Goal: Task Accomplishment & Management: Manage account settings

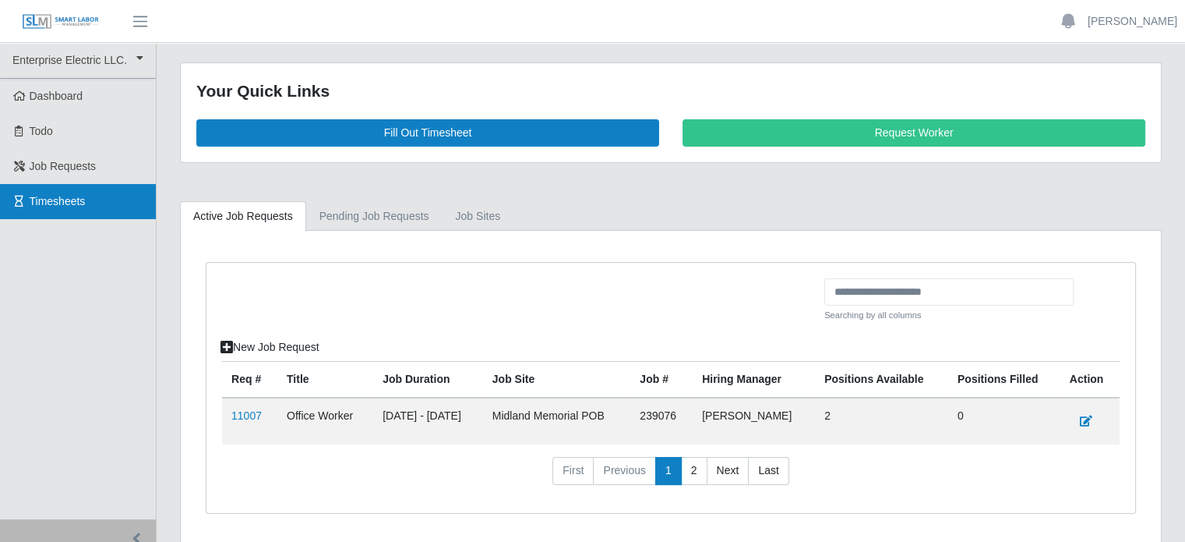
click at [69, 196] on span "Timesheets" at bounding box center [58, 201] width 56 height 12
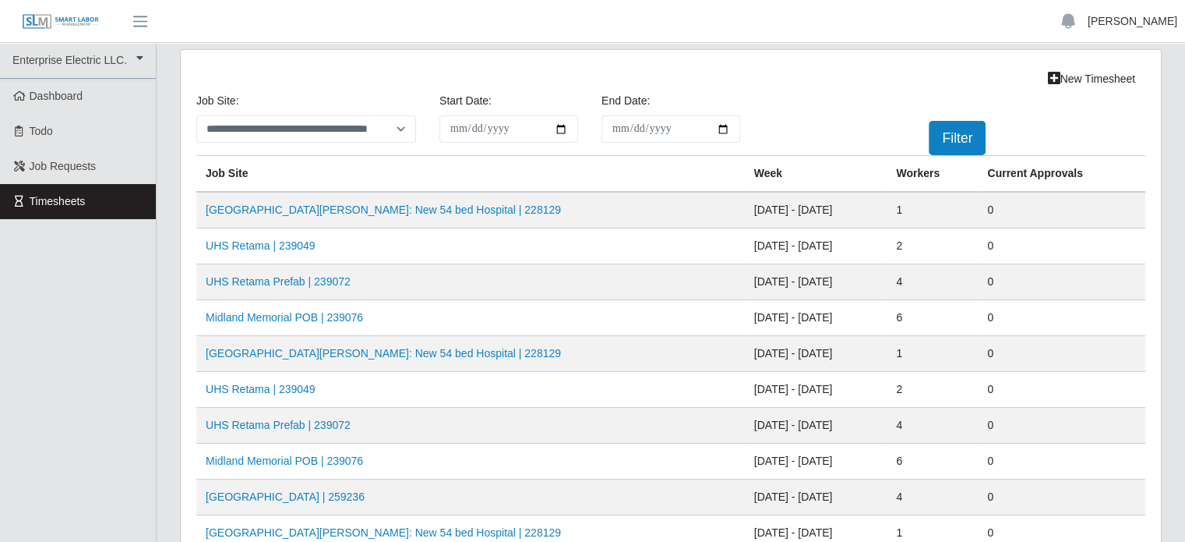
click at [1148, 23] on link "[PERSON_NAME]" at bounding box center [1133, 21] width 90 height 16
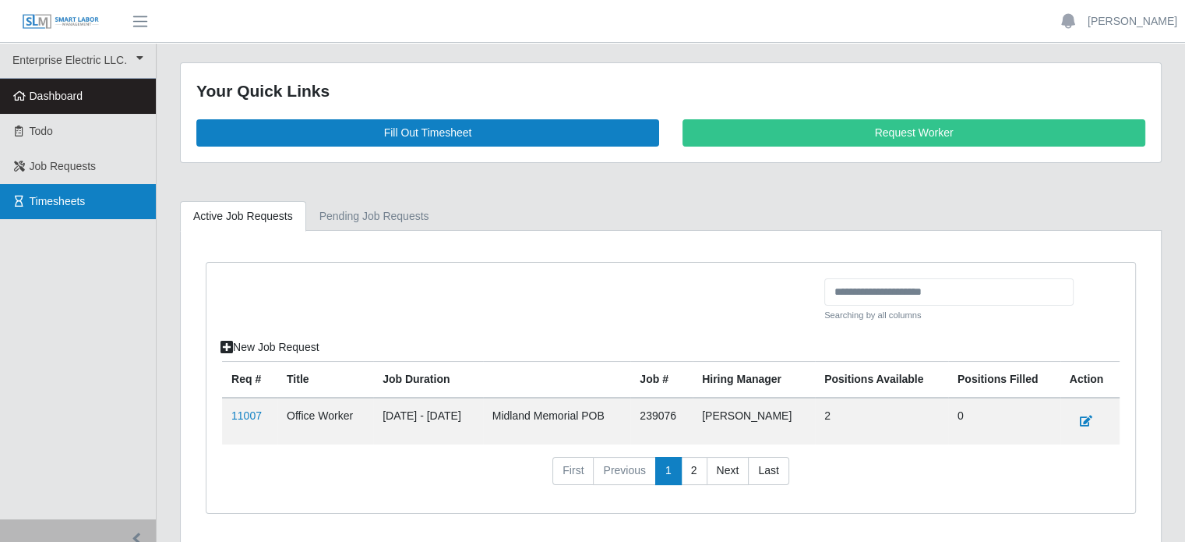
click at [37, 196] on span "Timesheets" at bounding box center [58, 201] width 56 height 12
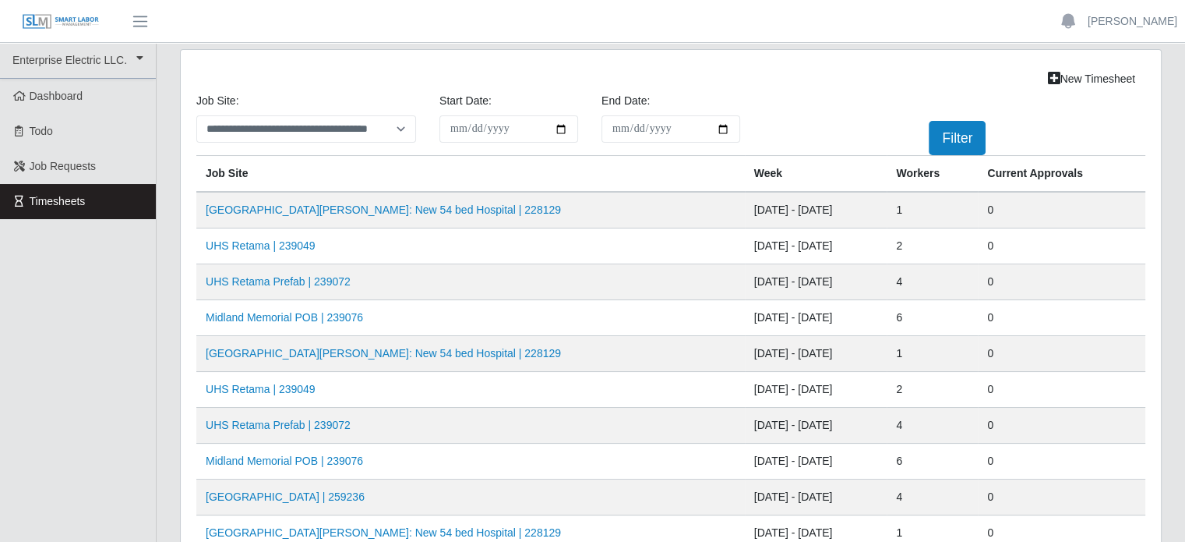
scroll to position [78, 0]
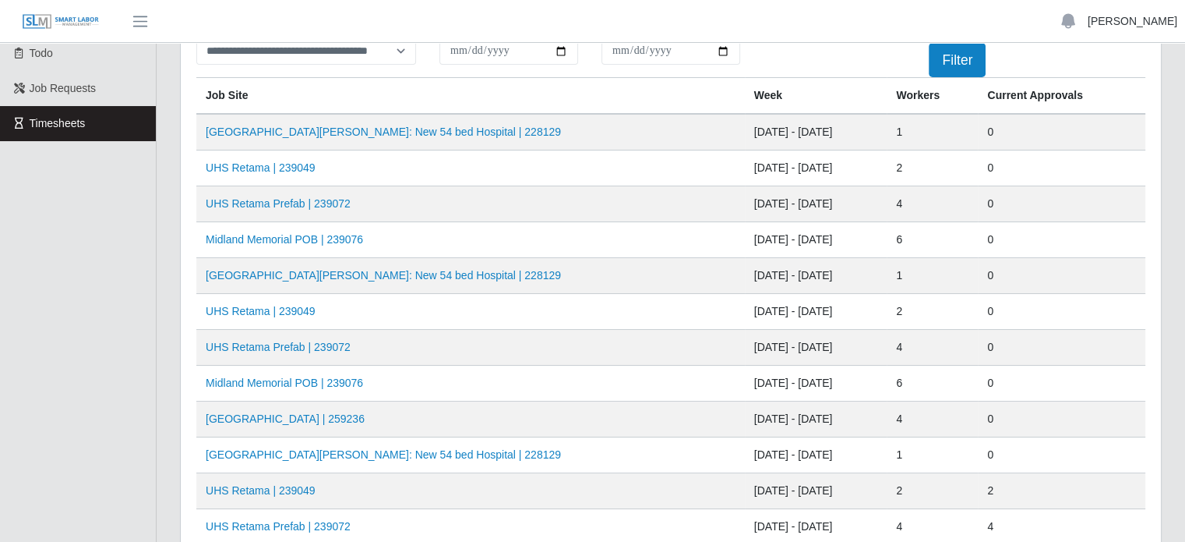
click at [1142, 22] on link "[PERSON_NAME]" at bounding box center [1133, 21] width 90 height 16
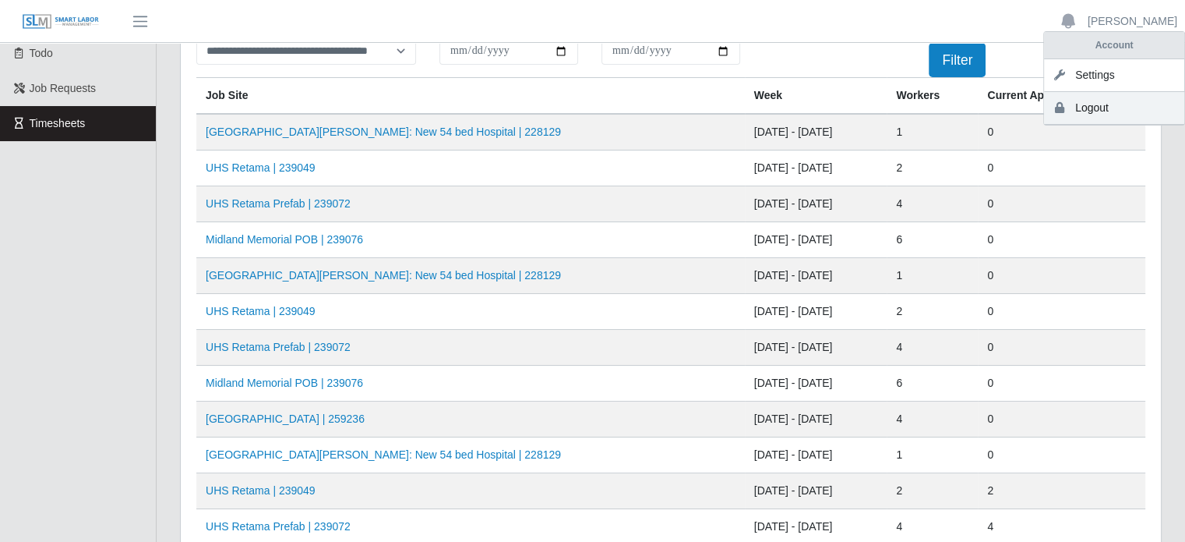
click at [1088, 111] on link "Logout" at bounding box center [1114, 108] width 140 height 33
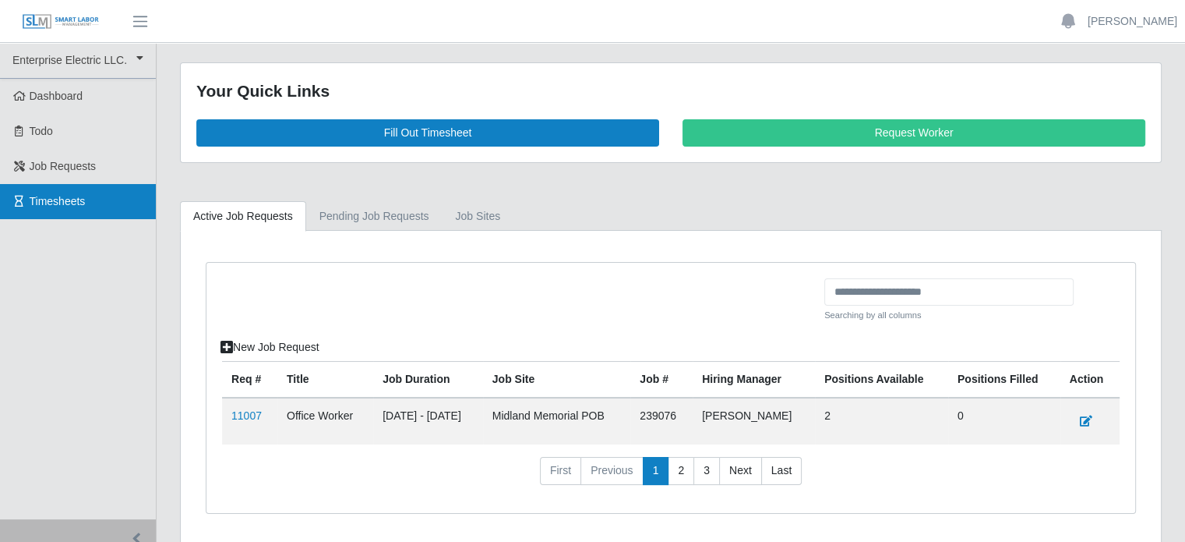
click at [38, 199] on span "Timesheets" at bounding box center [58, 201] width 56 height 12
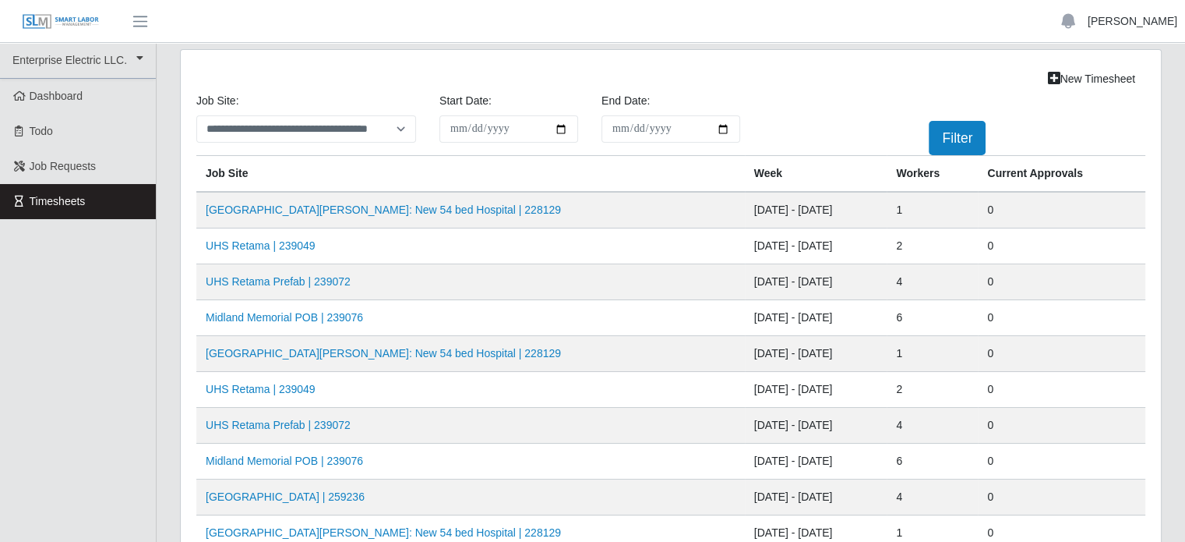
click at [1137, 19] on link "[PERSON_NAME]" at bounding box center [1133, 21] width 90 height 16
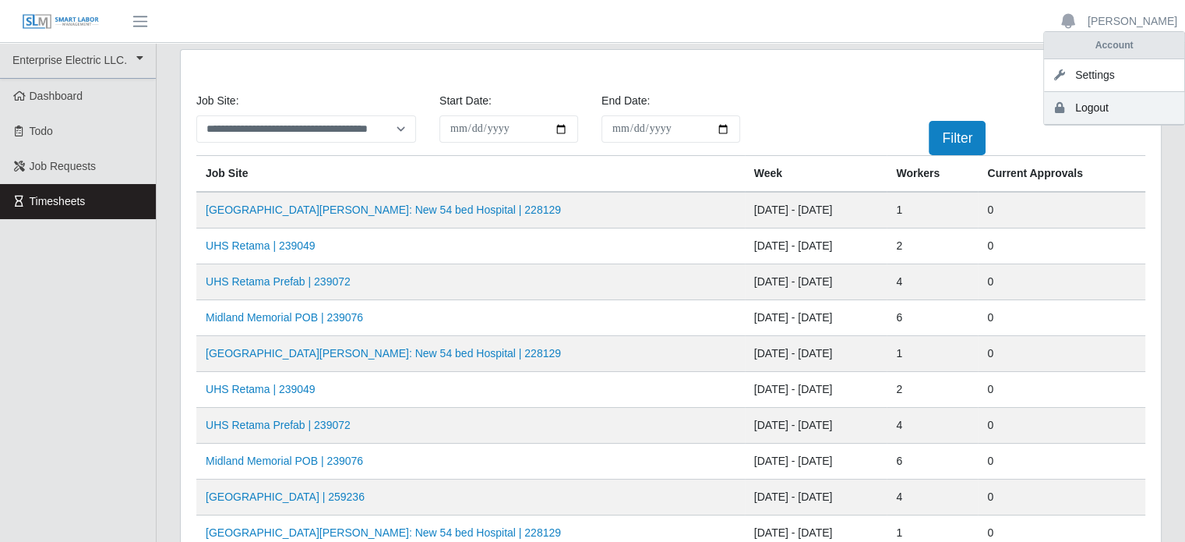
click at [1086, 107] on link "Logout" at bounding box center [1114, 108] width 140 height 33
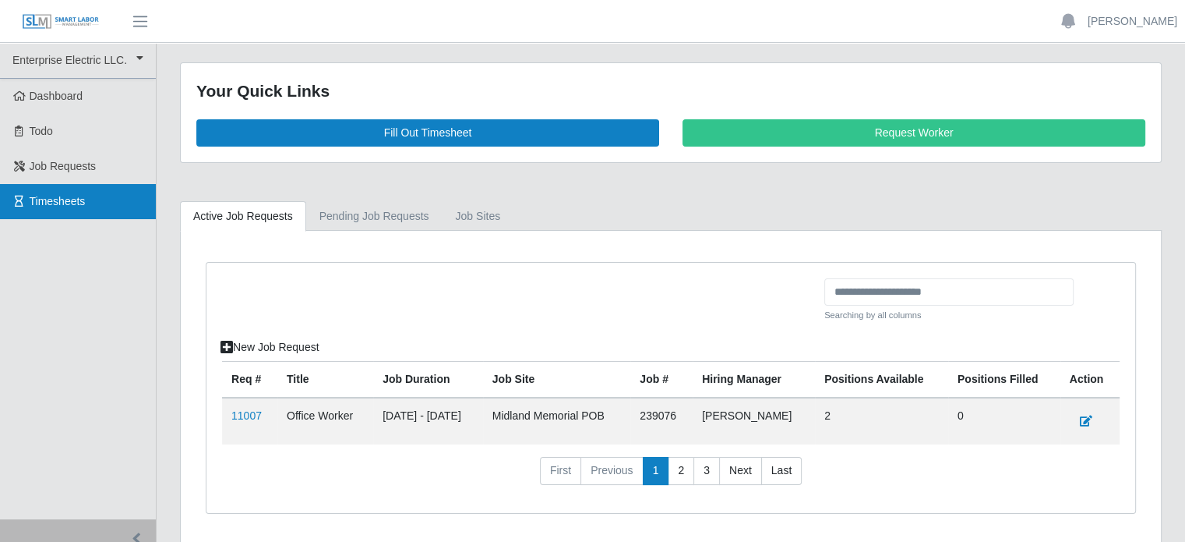
click at [62, 204] on span "Timesheets" at bounding box center [58, 201] width 56 height 12
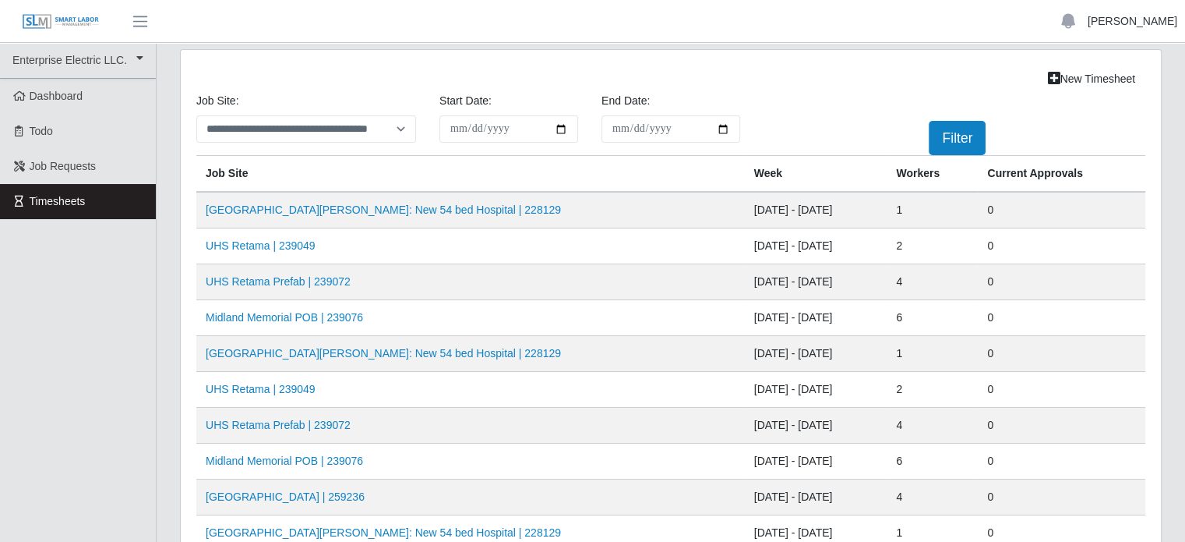
click at [1128, 23] on link "[PERSON_NAME]" at bounding box center [1133, 21] width 90 height 16
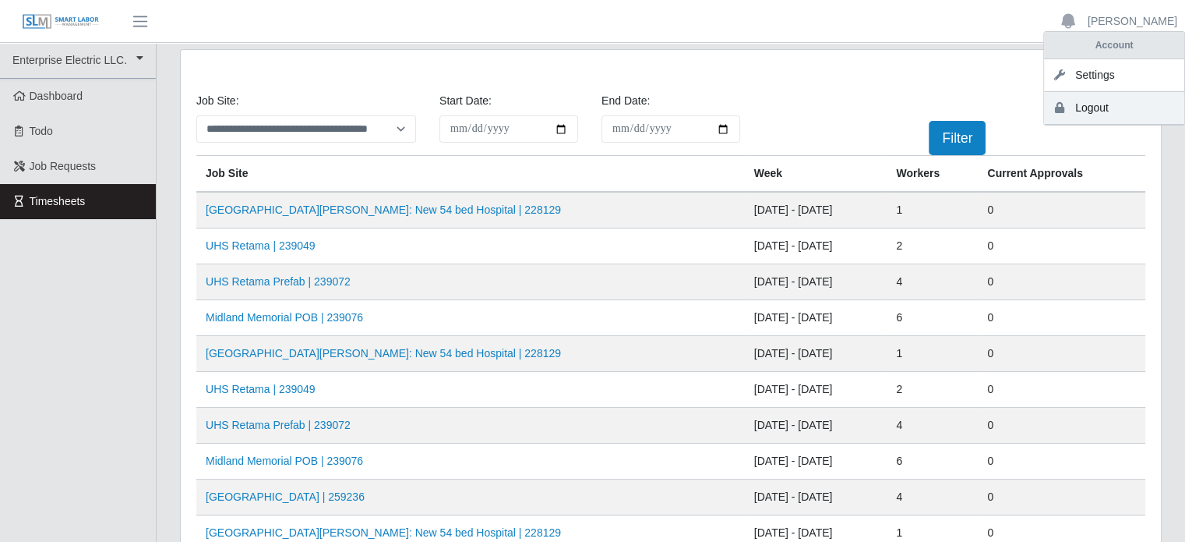
click at [1110, 105] on link "Logout" at bounding box center [1114, 108] width 140 height 33
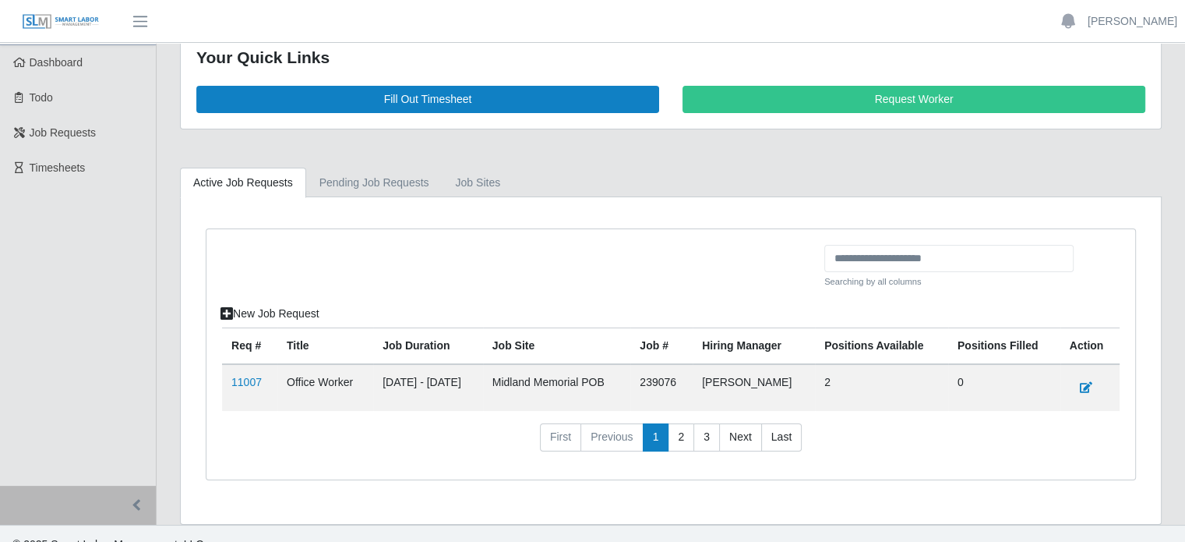
scroll to position [51, 0]
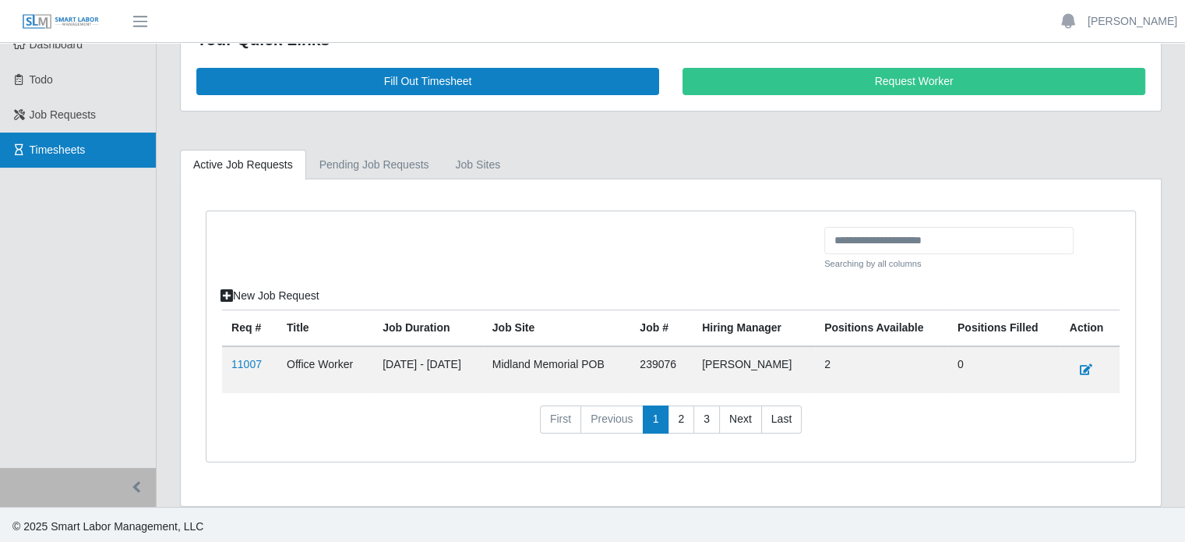
click at [74, 154] on span "Timesheets" at bounding box center [58, 149] width 56 height 12
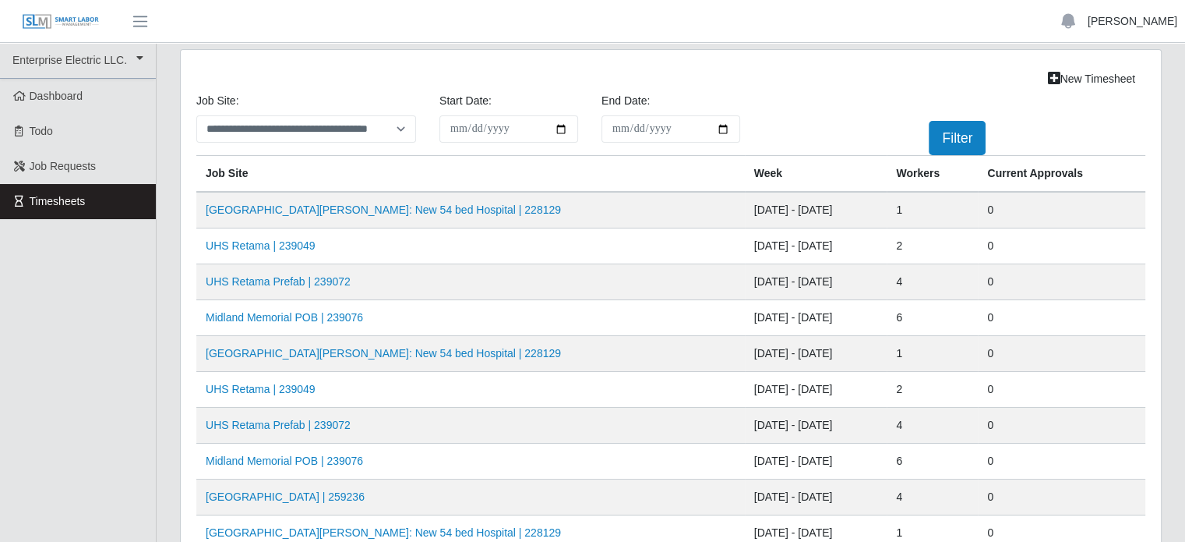
click at [1168, 25] on link "[PERSON_NAME]" at bounding box center [1133, 21] width 90 height 16
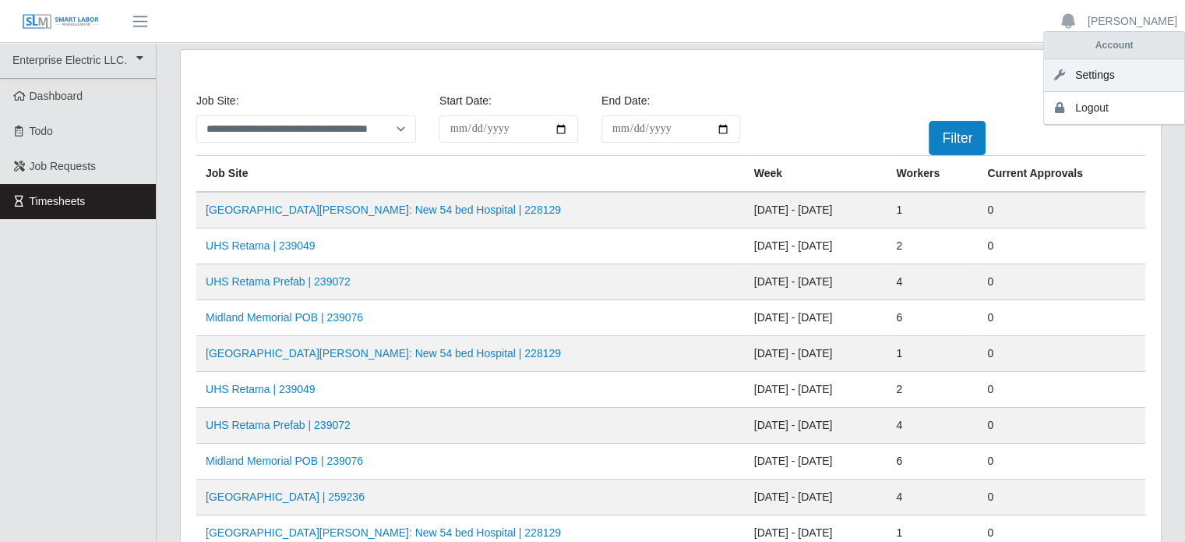
click at [1105, 79] on link "Settings" at bounding box center [1114, 75] width 140 height 33
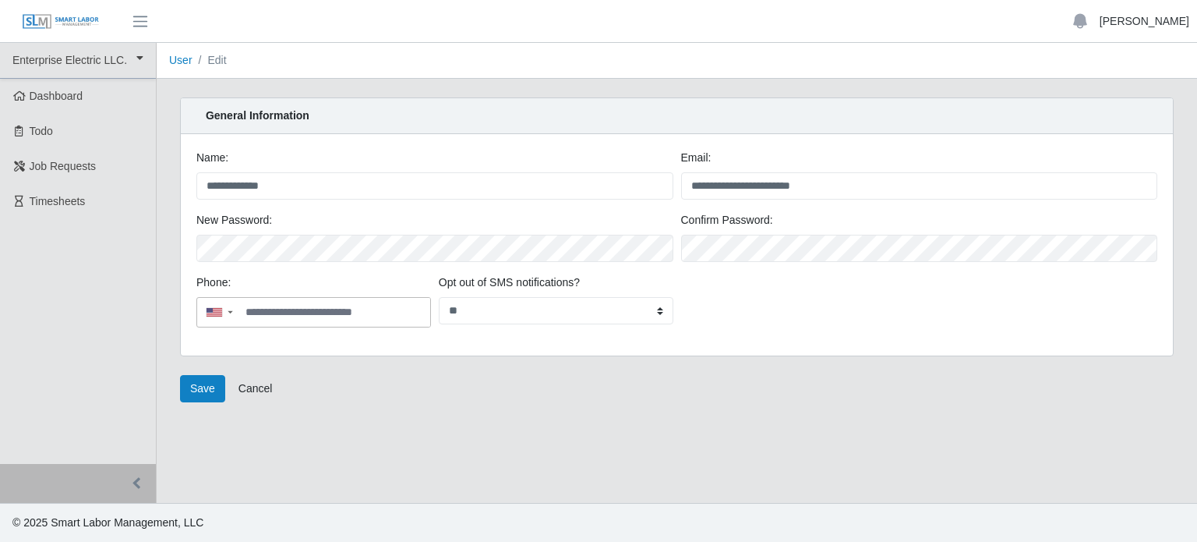
click at [1168, 24] on link "[PERSON_NAME]" at bounding box center [1145, 21] width 90 height 16
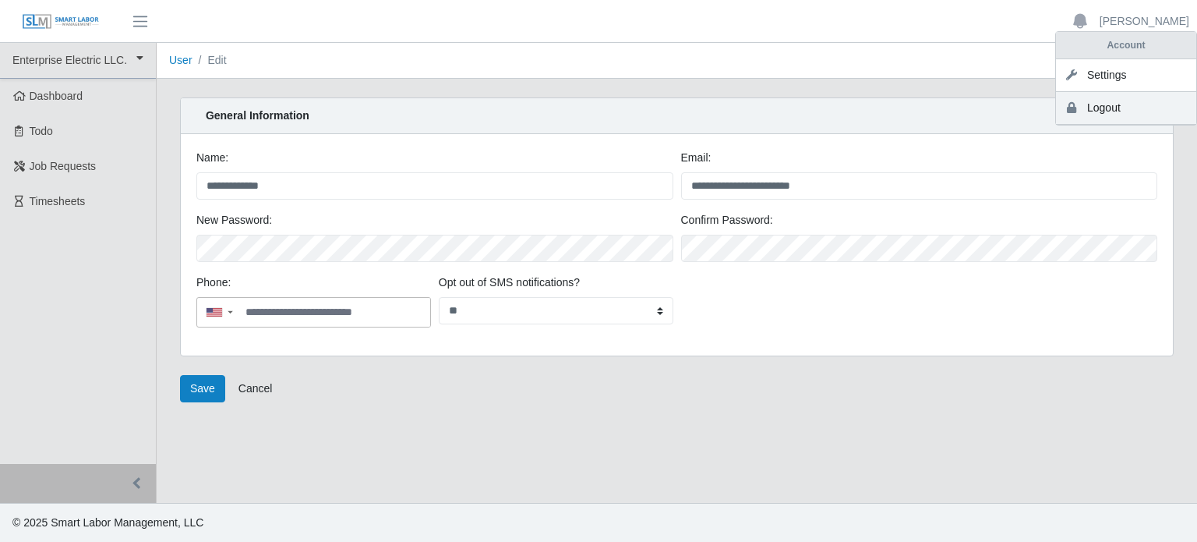
click at [1109, 111] on link "Logout" at bounding box center [1126, 108] width 140 height 33
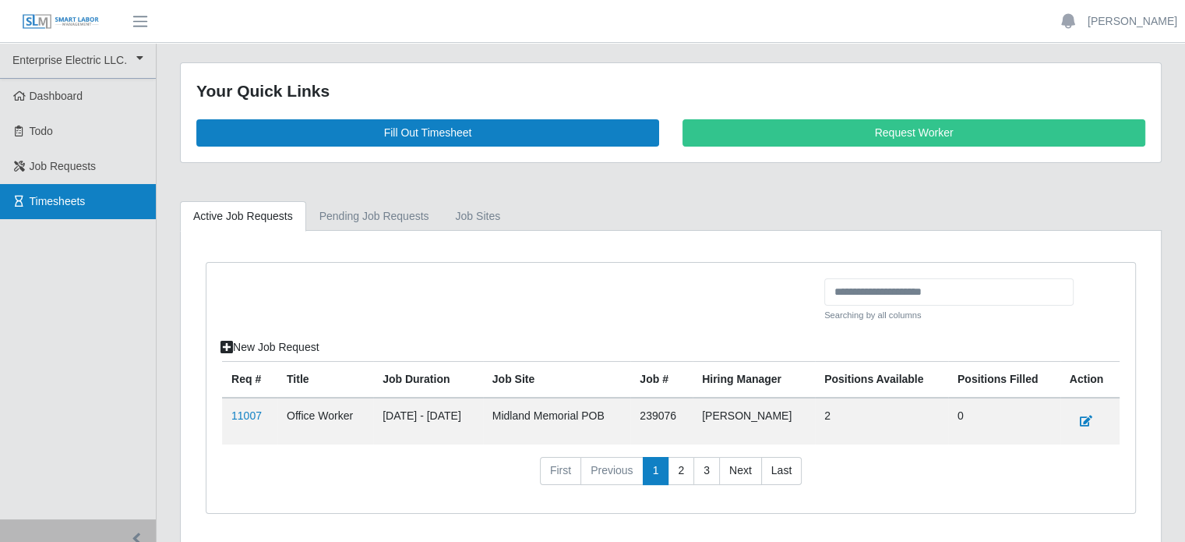
click at [50, 196] on span "Timesheets" at bounding box center [58, 201] width 56 height 12
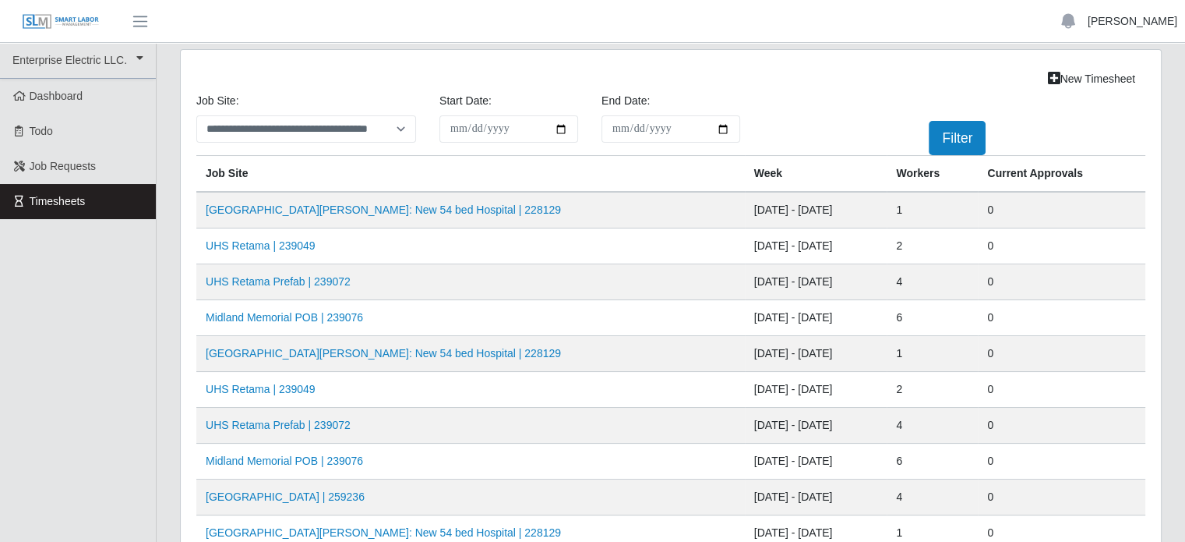
click at [1138, 19] on link "[PERSON_NAME]" at bounding box center [1133, 21] width 90 height 16
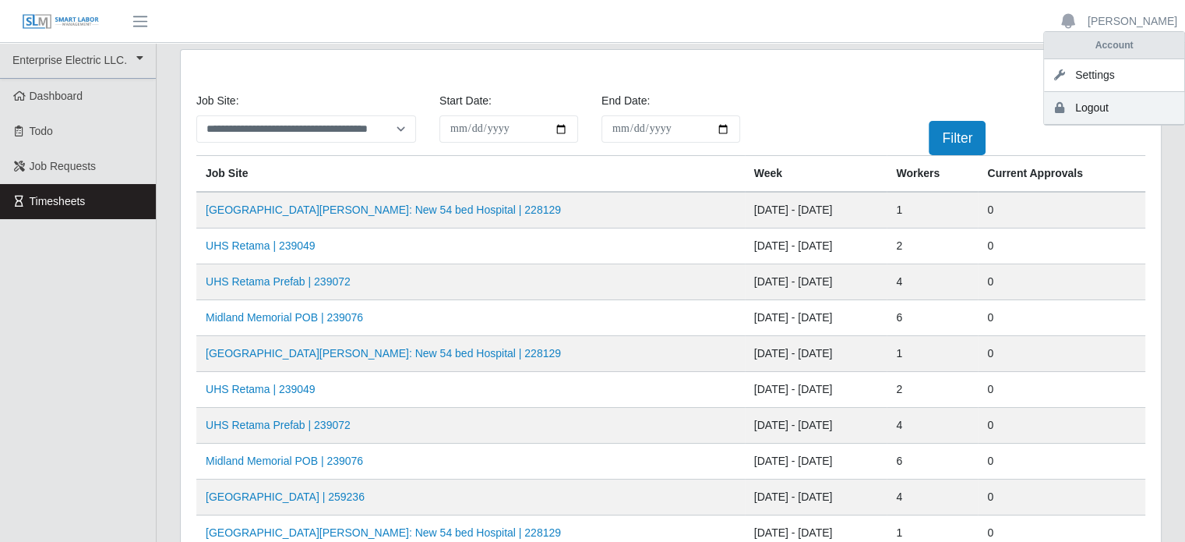
click at [1100, 102] on link "Logout" at bounding box center [1114, 108] width 140 height 33
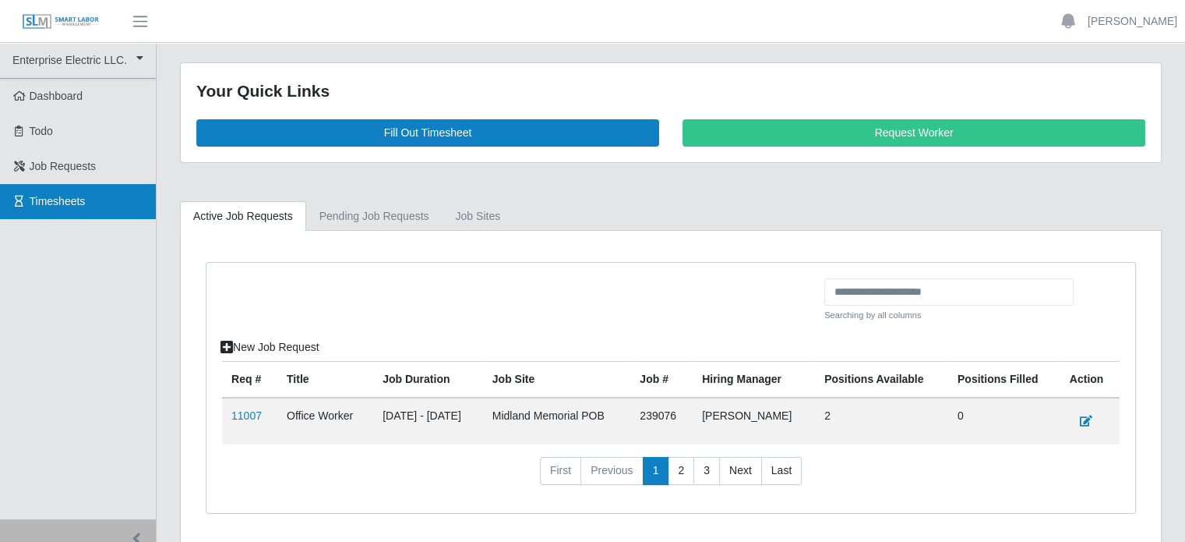
click at [69, 200] on span "Timesheets" at bounding box center [58, 201] width 56 height 12
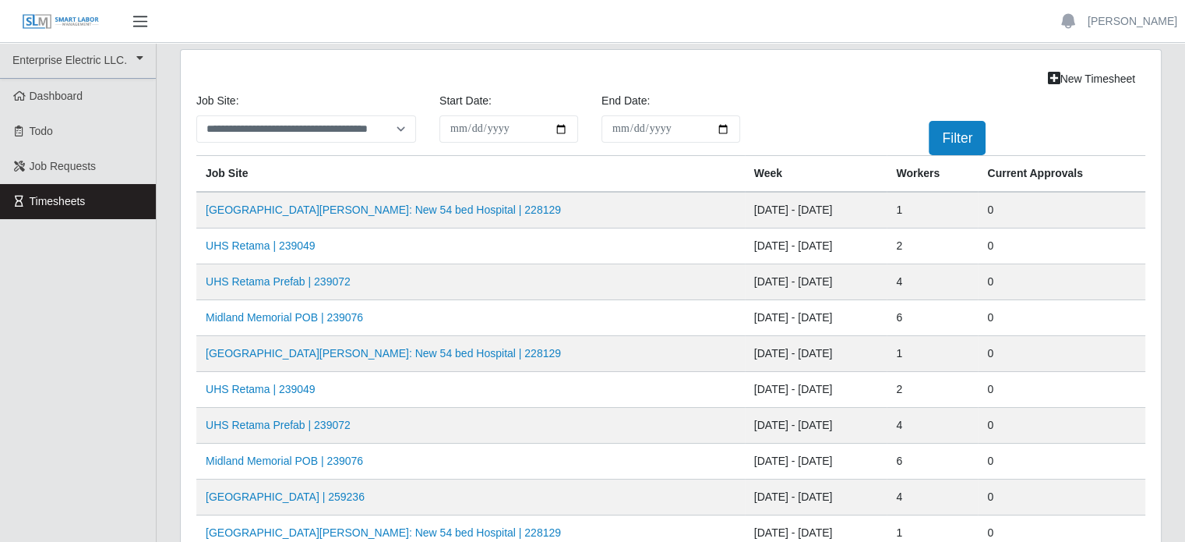
click at [132, 16] on span "button" at bounding box center [140, 21] width 20 height 18
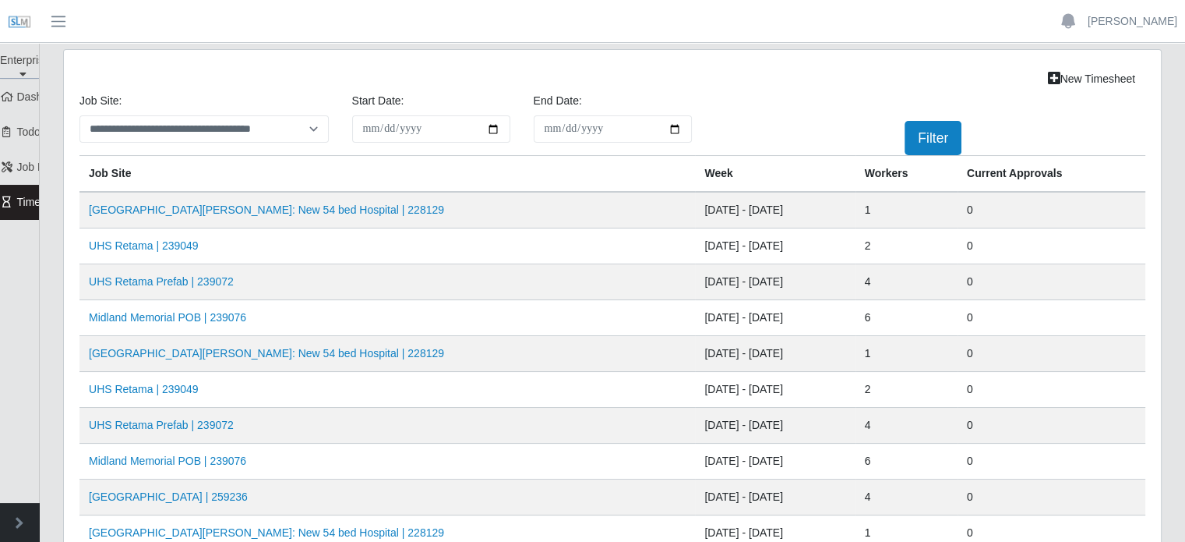
click at [132, 17] on header "Carmen Rogers Account Settings Logout" at bounding box center [592, 21] width 1185 height 43
click at [60, 22] on span "button" at bounding box center [58, 21] width 20 height 18
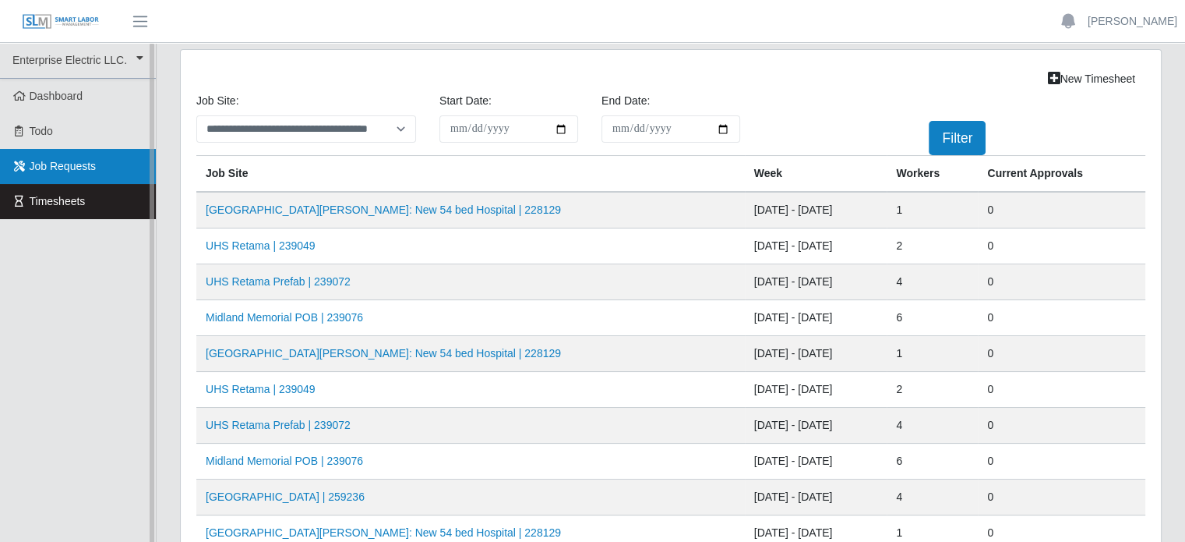
click at [58, 169] on span "Job Requests" at bounding box center [63, 166] width 67 height 12
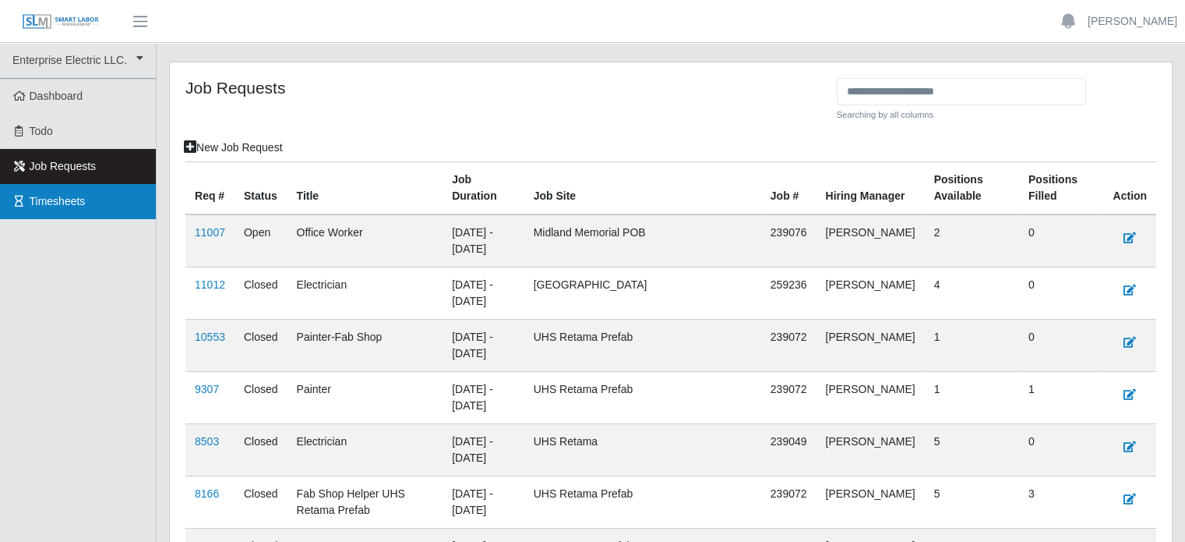
click at [51, 210] on link "Timesheets" at bounding box center [78, 201] width 156 height 35
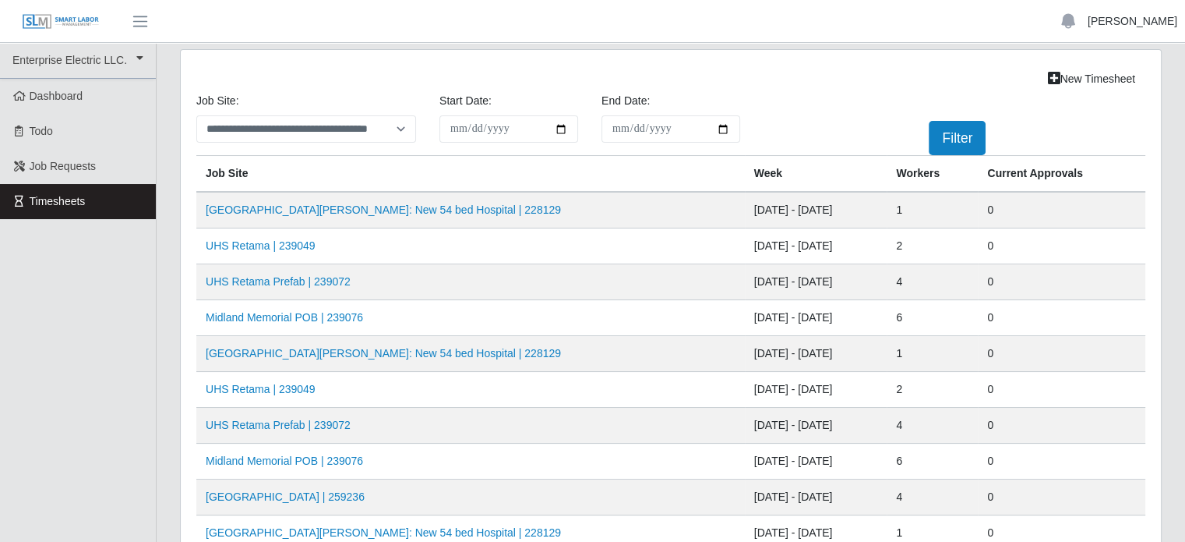
click at [1167, 23] on link "[PERSON_NAME]" at bounding box center [1133, 21] width 90 height 16
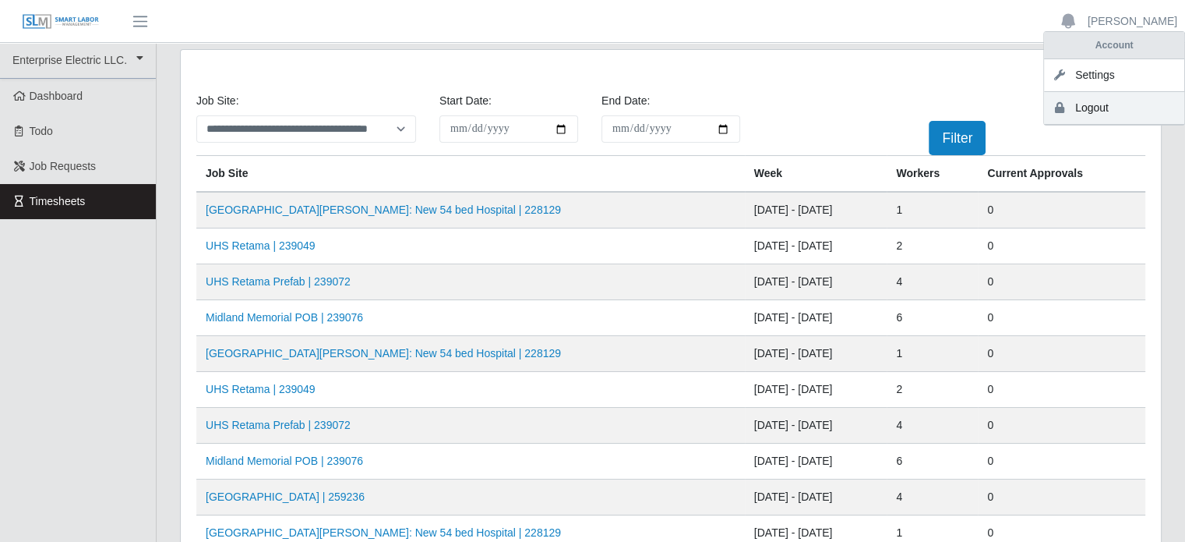
click at [1087, 109] on link "Logout" at bounding box center [1114, 108] width 140 height 33
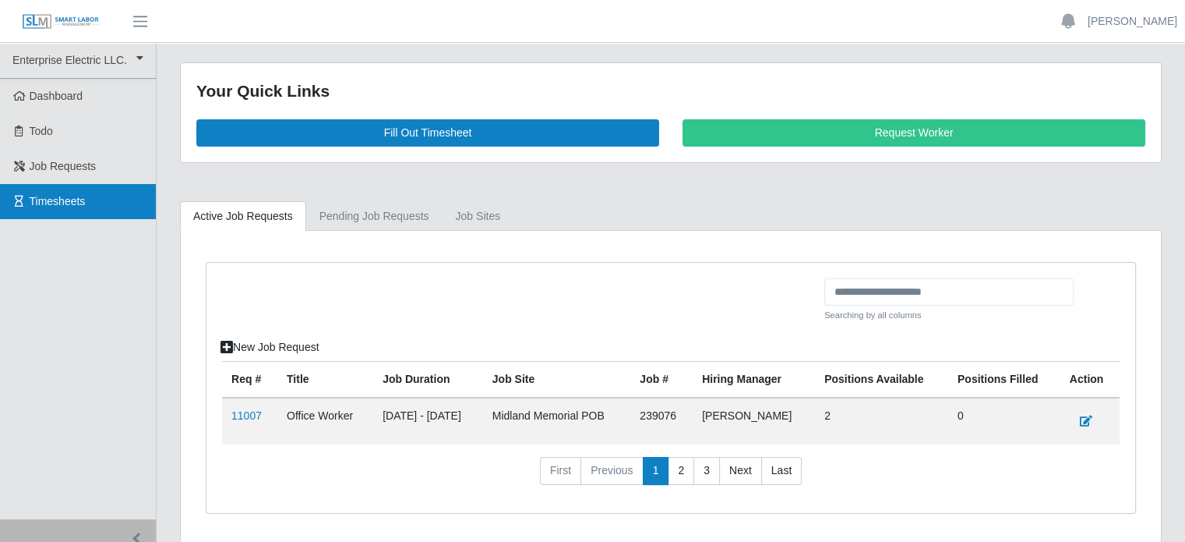
click at [44, 204] on span "Timesheets" at bounding box center [58, 201] width 56 height 12
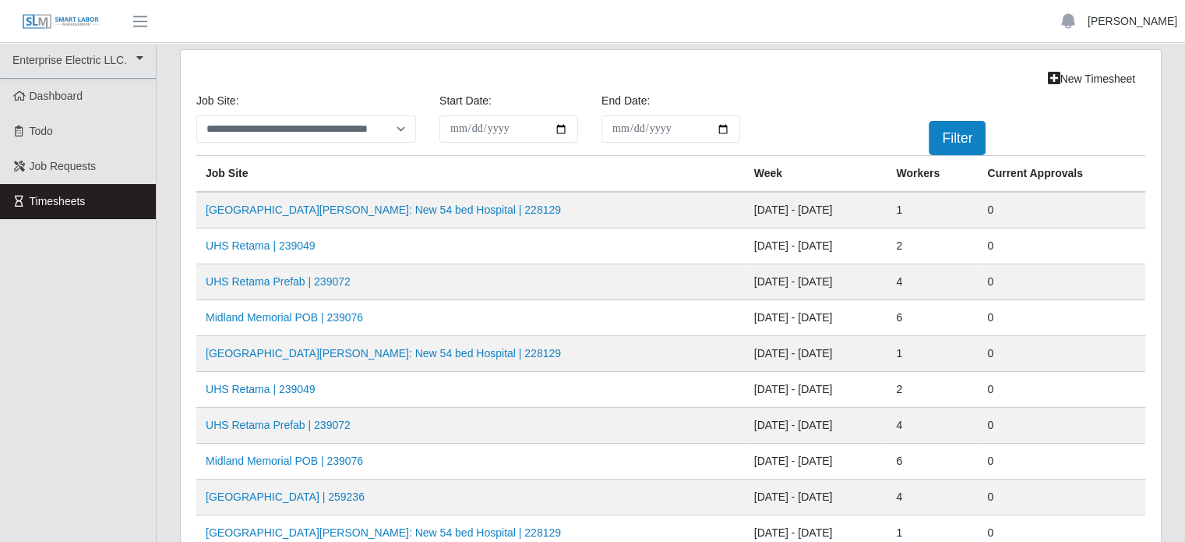
click at [1129, 23] on link "Carmen Rogers" at bounding box center [1133, 21] width 90 height 16
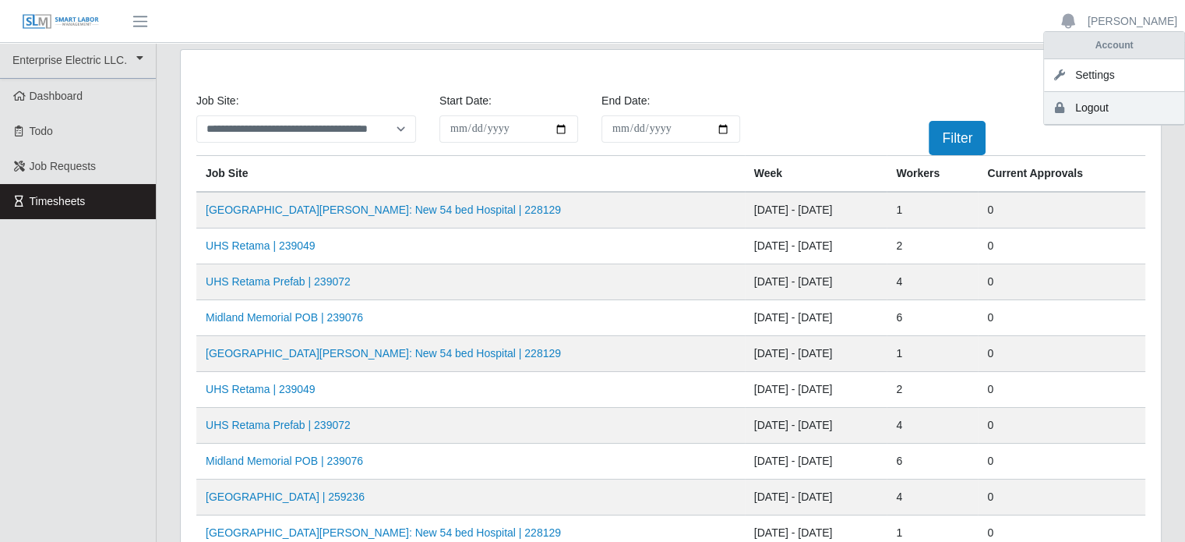
click at [1096, 106] on link "Logout" at bounding box center [1114, 108] width 140 height 33
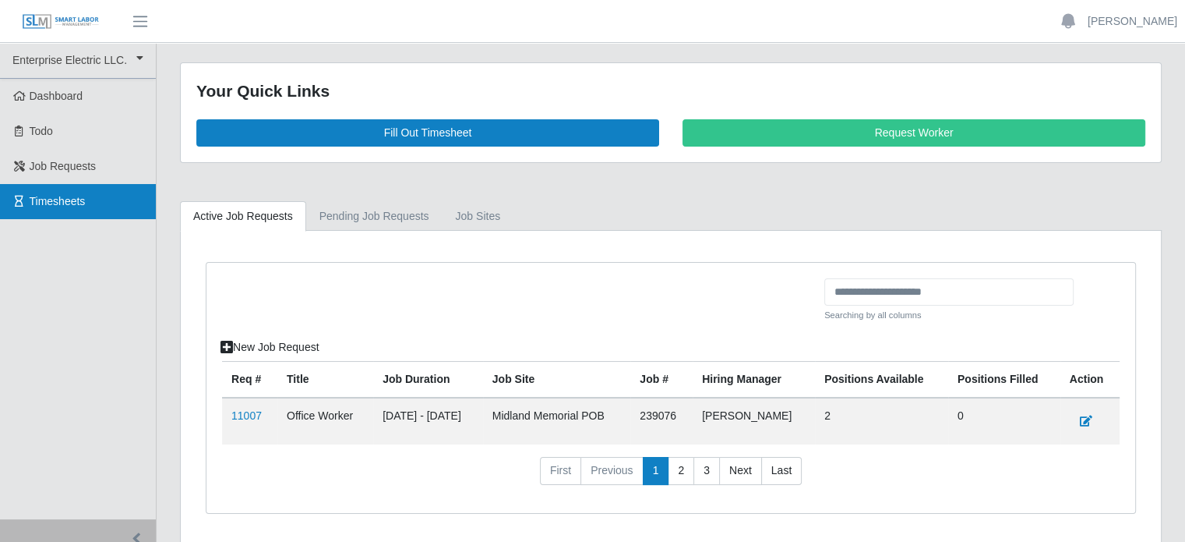
click at [87, 204] on link "Timesheets" at bounding box center [78, 201] width 156 height 35
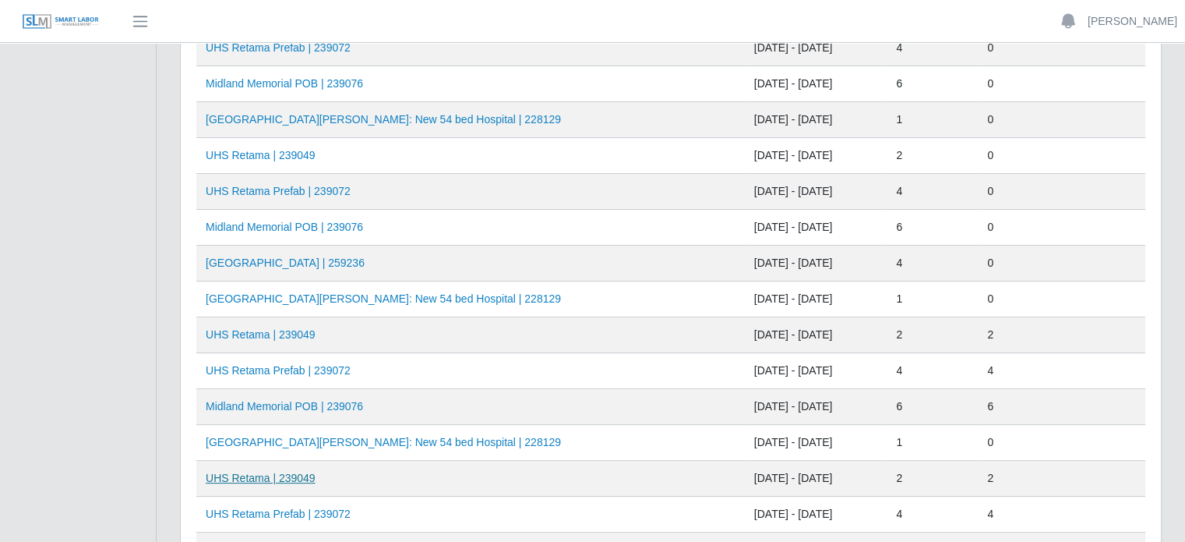
scroll to position [312, 0]
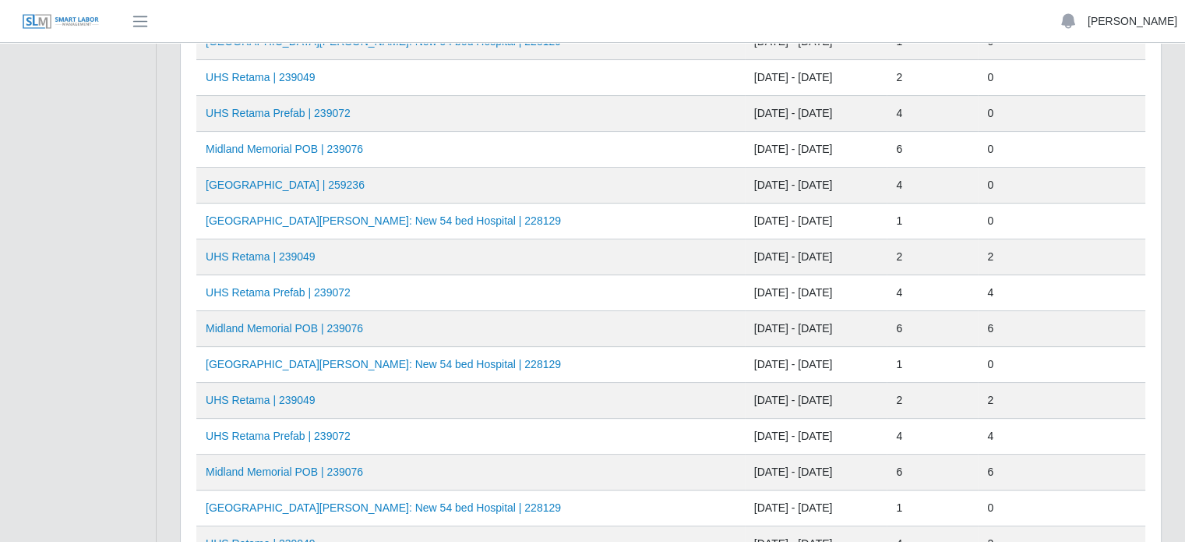
click at [1156, 26] on link "[PERSON_NAME]" at bounding box center [1133, 21] width 90 height 16
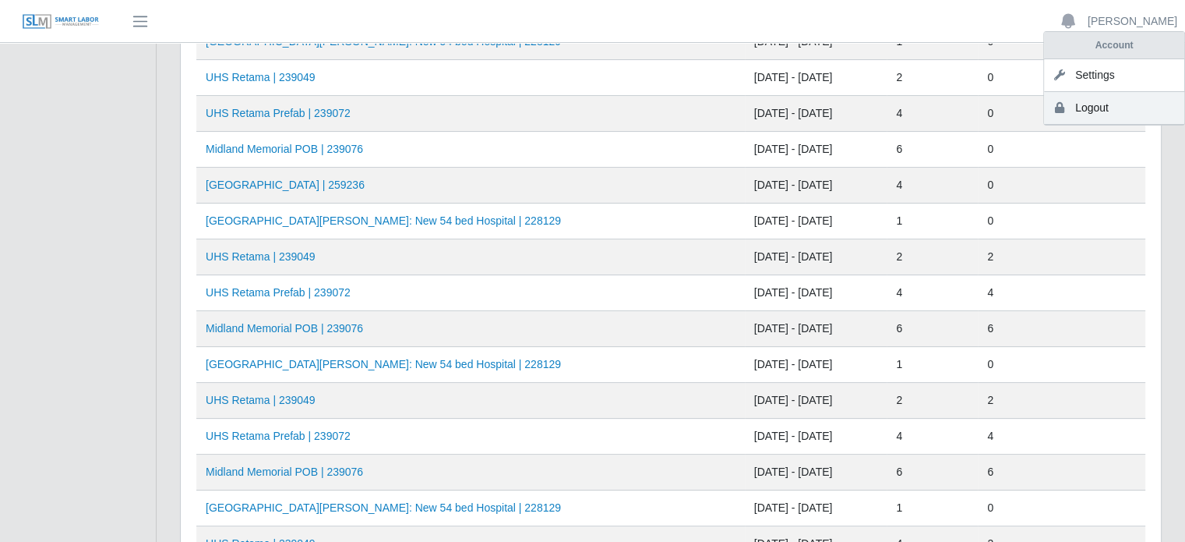
click at [1094, 115] on link "Logout" at bounding box center [1114, 108] width 140 height 33
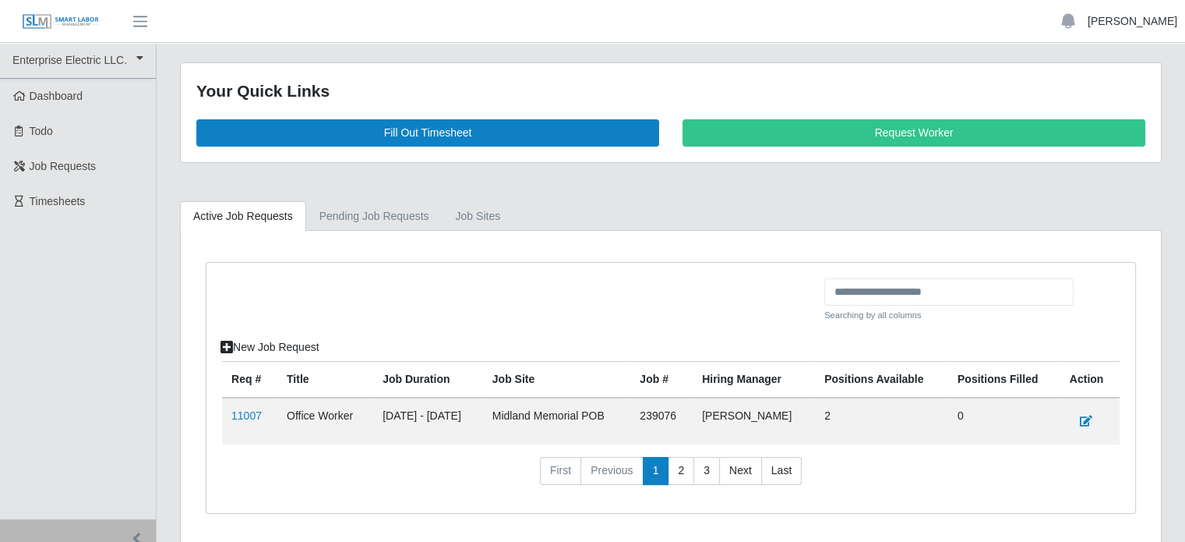
click at [1163, 20] on link "[PERSON_NAME]" at bounding box center [1133, 21] width 90 height 16
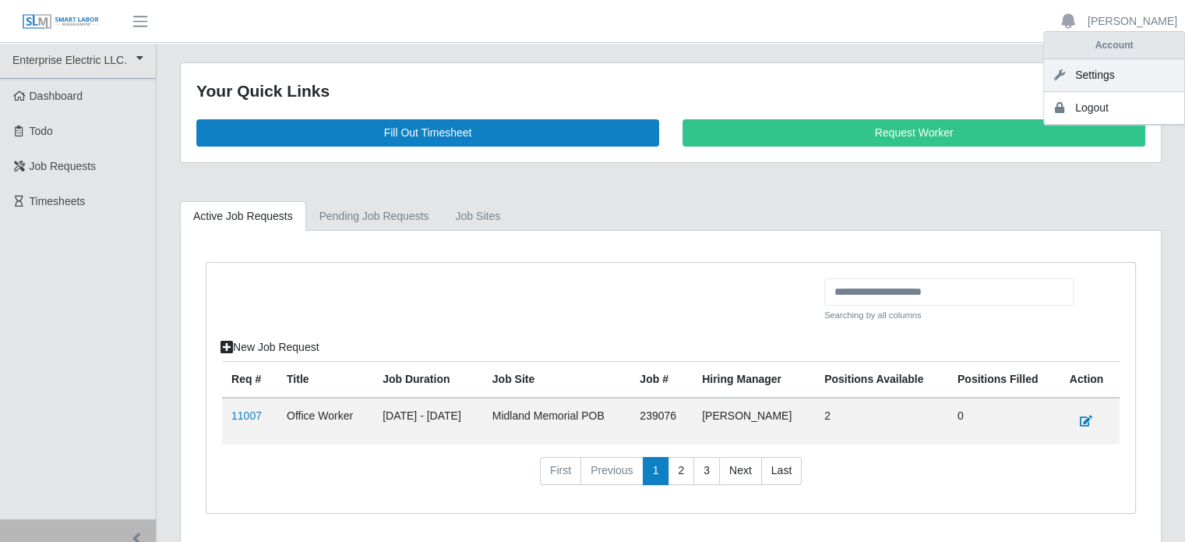
click at [1107, 80] on link "Settings" at bounding box center [1114, 75] width 140 height 33
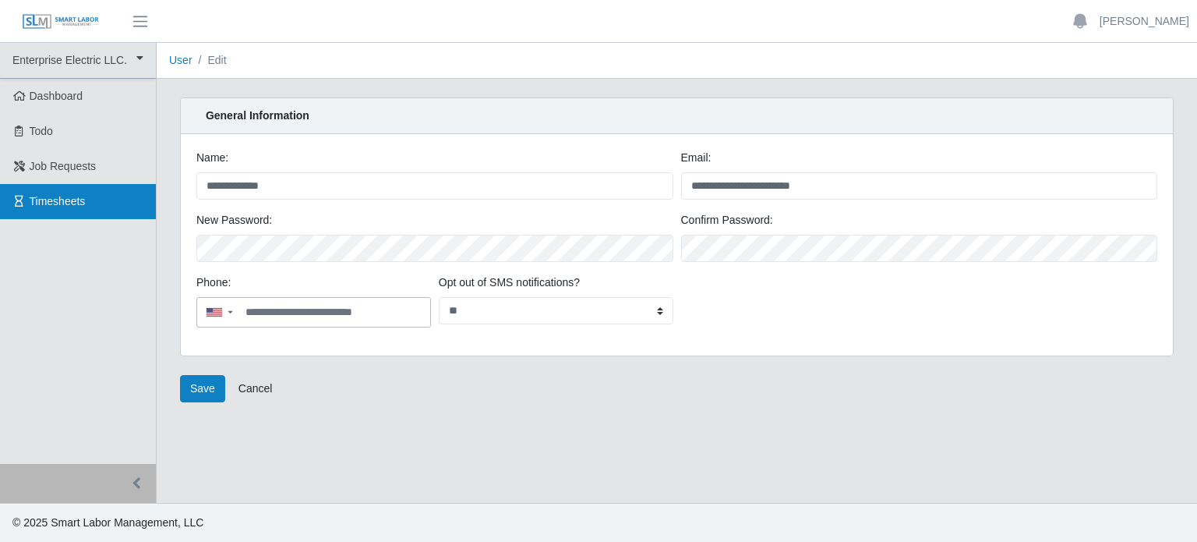
click at [45, 200] on span "Timesheets" at bounding box center [58, 201] width 56 height 12
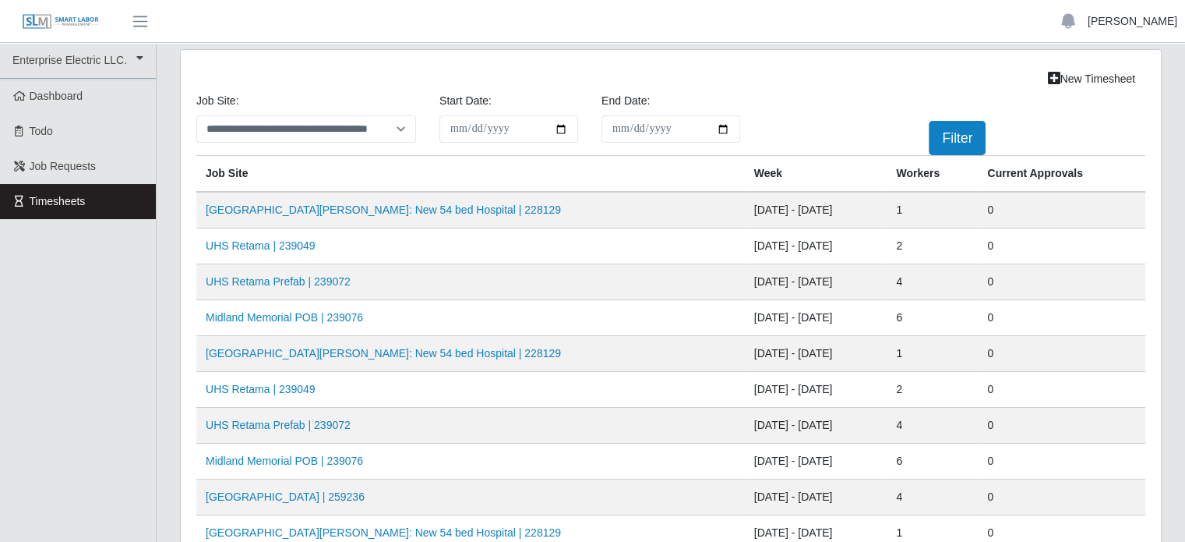
click at [1122, 23] on link "Dennis Rogers" at bounding box center [1133, 21] width 90 height 16
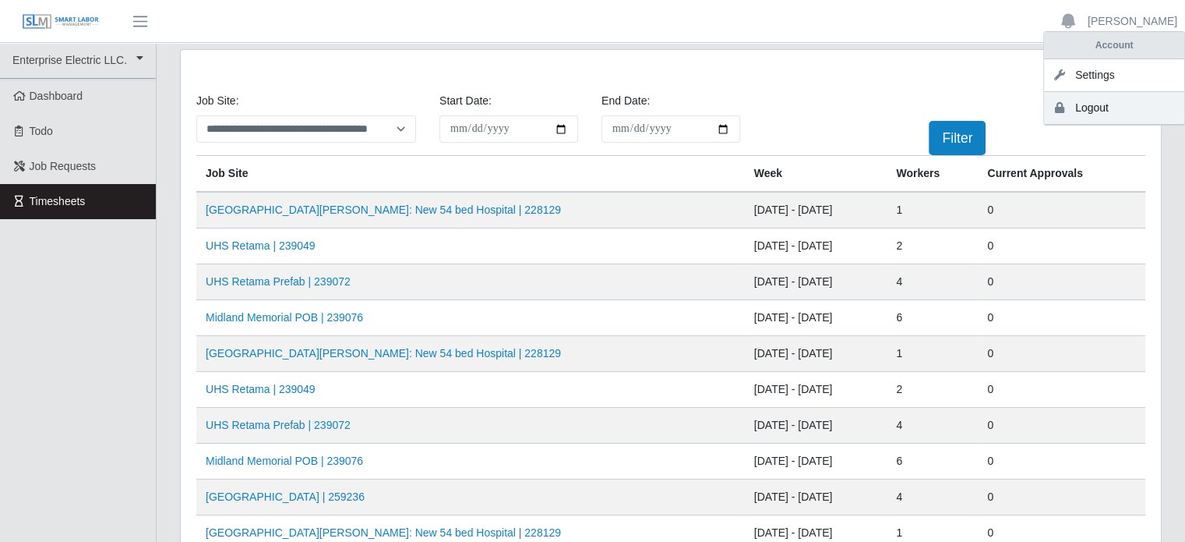
click at [1094, 109] on link "Logout" at bounding box center [1114, 108] width 140 height 33
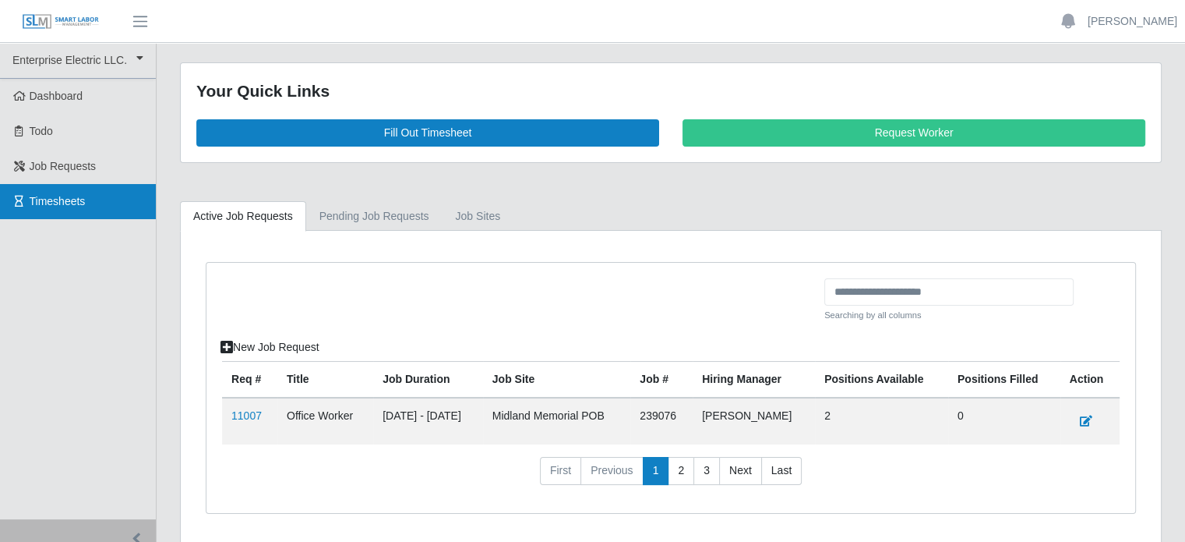
click at [62, 198] on span "Timesheets" at bounding box center [58, 201] width 56 height 12
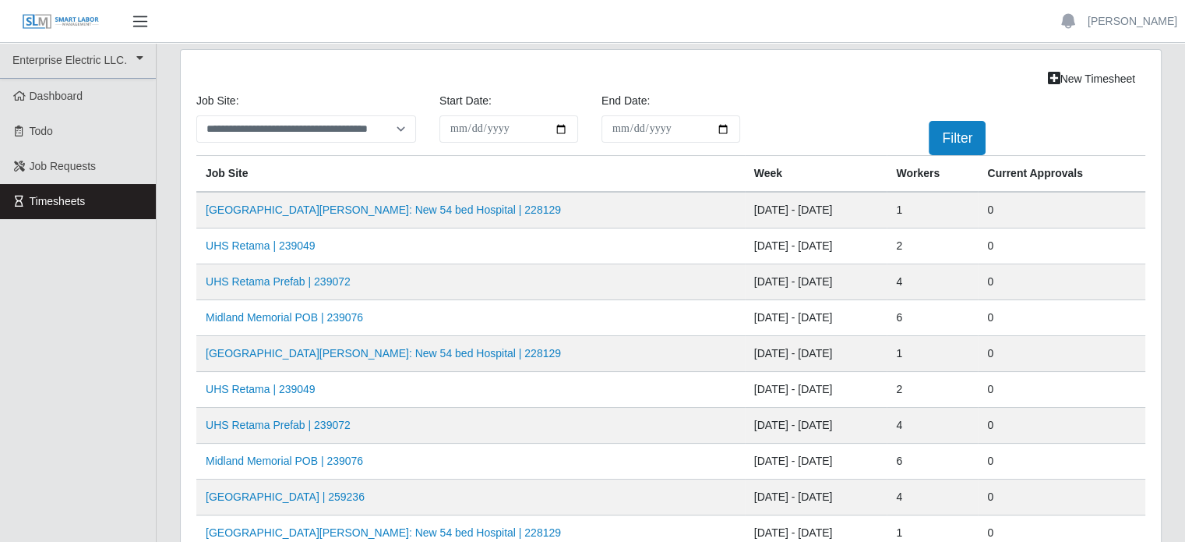
click at [148, 15] on span "button" at bounding box center [140, 21] width 20 height 18
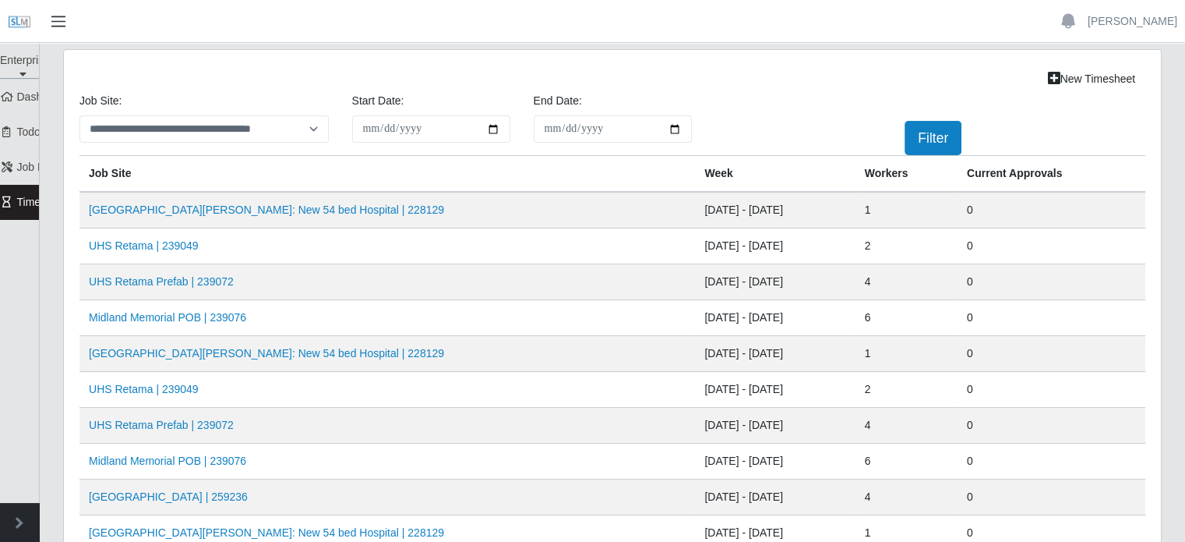
click at [55, 18] on span "button" at bounding box center [58, 21] width 20 height 18
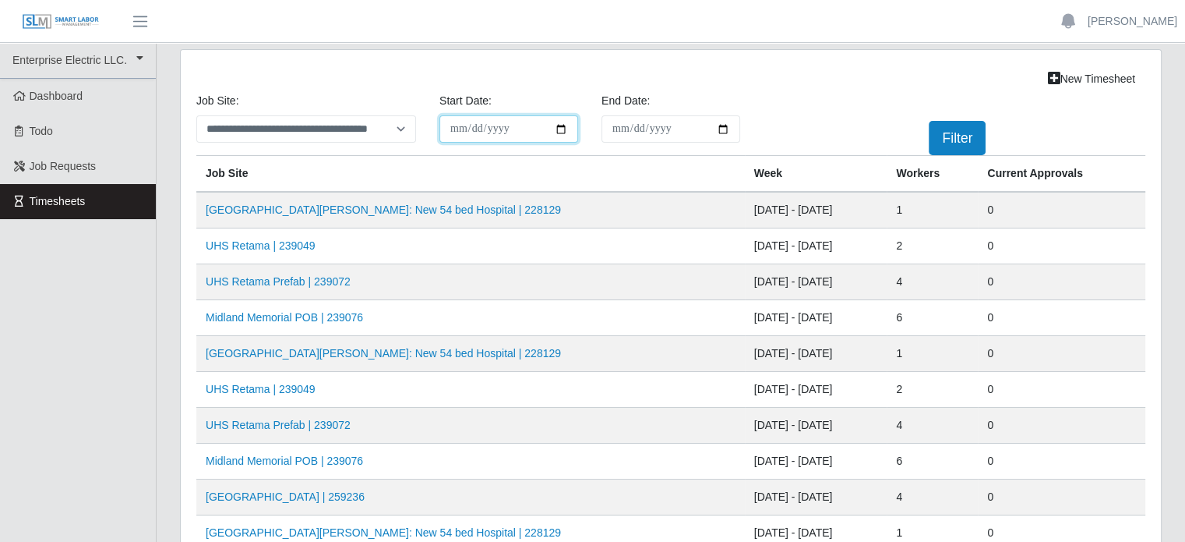
drag, startPoint x: 464, startPoint y: 236, endPoint x: 455, endPoint y: 122, distance: 114.9
click at [454, 122] on input "**********" at bounding box center [509, 128] width 139 height 27
click at [461, 125] on input "**********" at bounding box center [509, 128] width 139 height 27
drag, startPoint x: 492, startPoint y: 121, endPoint x: 556, endPoint y: 139, distance: 66.6
click at [497, 121] on input "**********" at bounding box center [509, 128] width 139 height 27
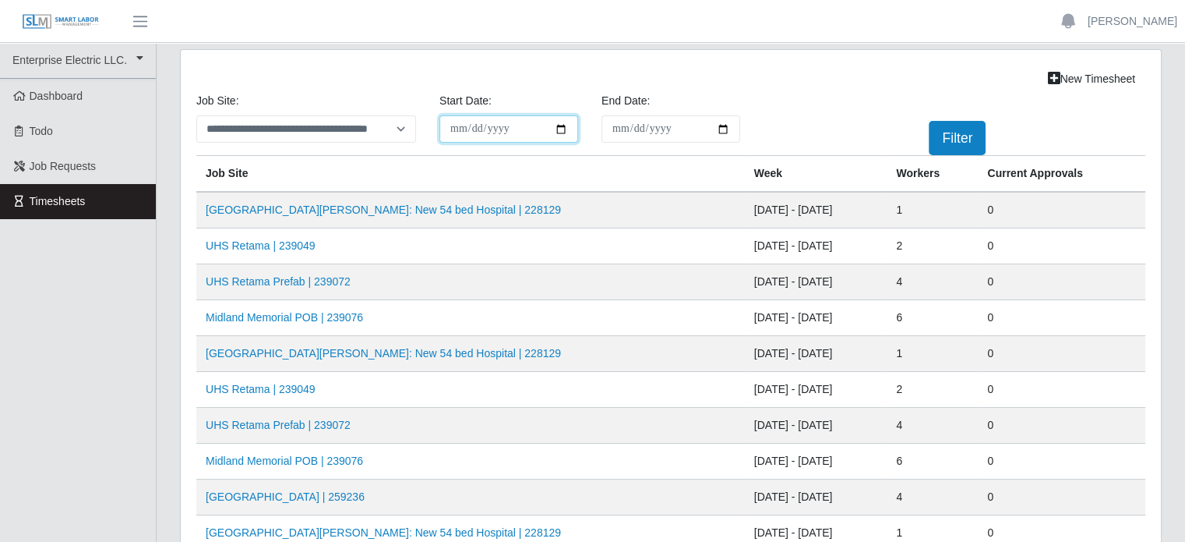
click at [461, 125] on input "**********" at bounding box center [509, 128] width 139 height 27
type input "**********"
click at [632, 125] on input "End Date:" at bounding box center [671, 128] width 139 height 27
click at [664, 124] on input "**********" at bounding box center [671, 128] width 139 height 27
click at [675, 130] on input "**********" at bounding box center [671, 128] width 139 height 27
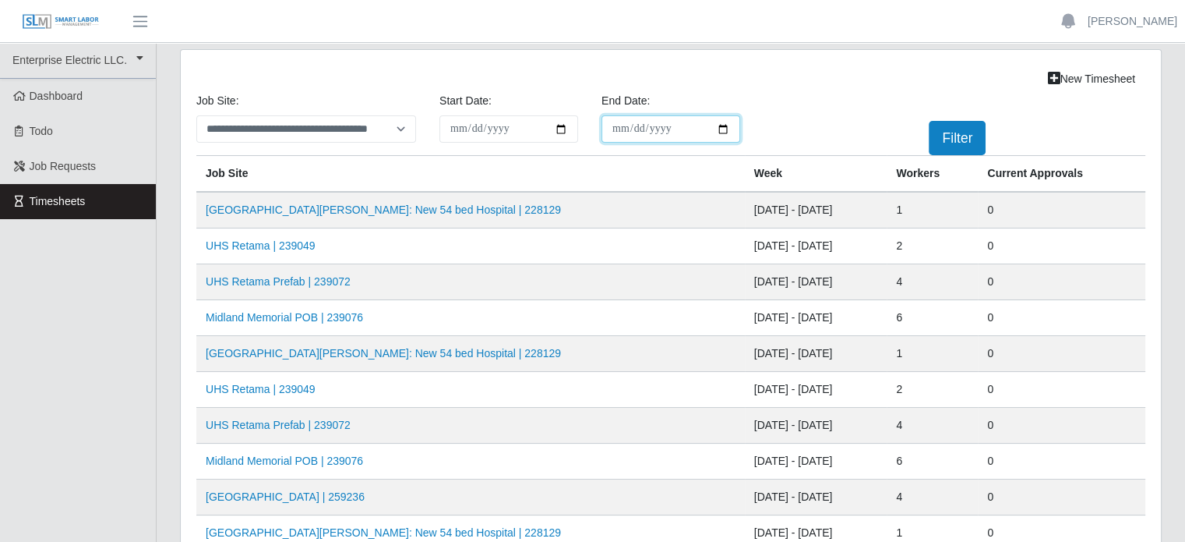
type input "**********"
click at [955, 141] on button "Filter" at bounding box center [957, 138] width 57 height 34
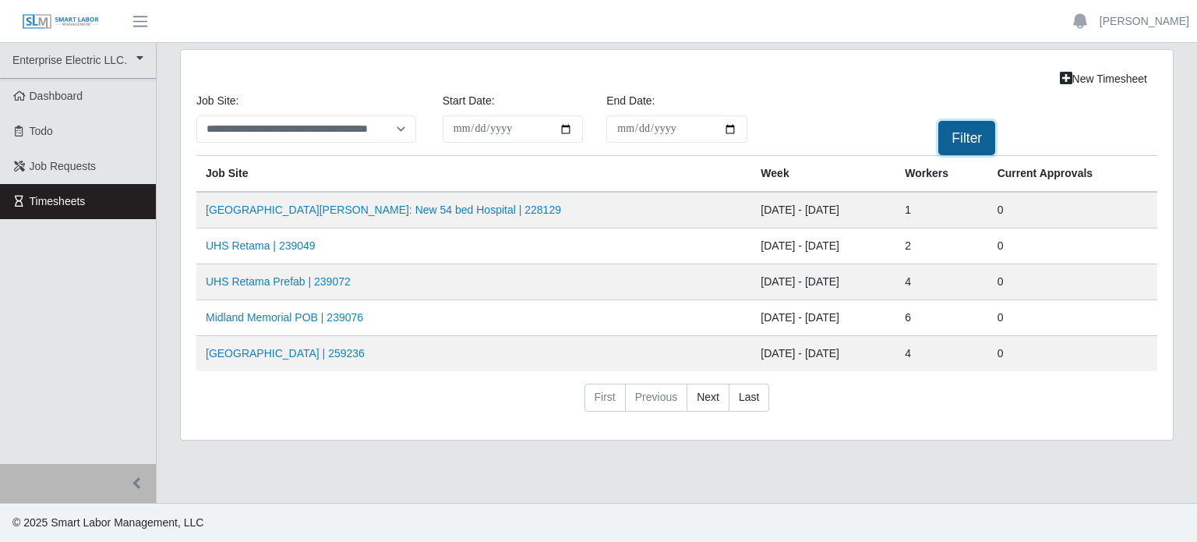
click at [965, 138] on button "Filter" at bounding box center [966, 138] width 57 height 34
click at [310, 347] on link "HCA Methodist Hospital | 259236" at bounding box center [285, 353] width 159 height 12
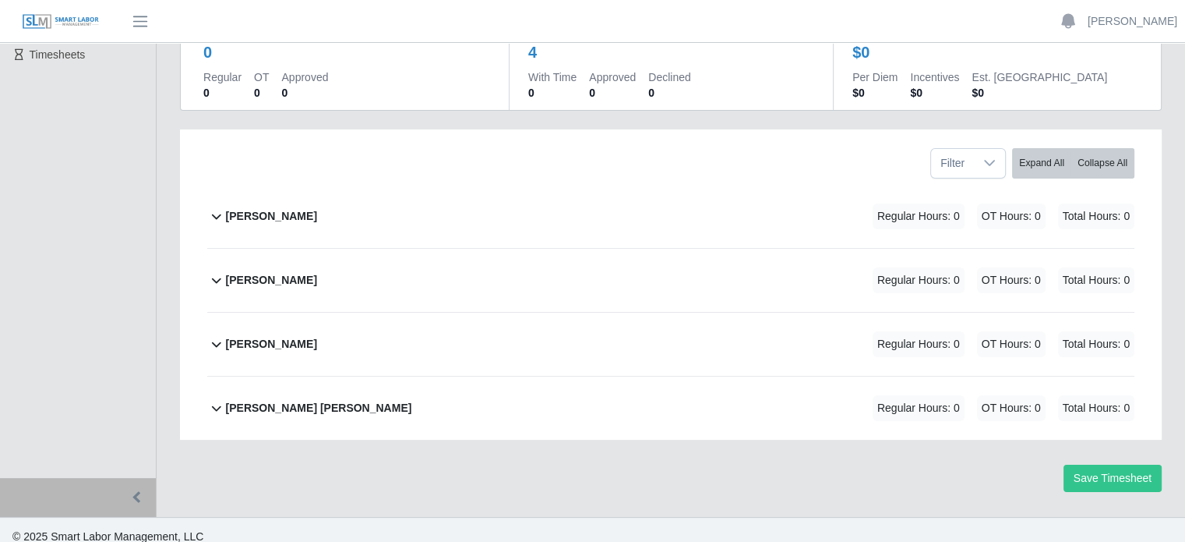
scroll to position [156, 0]
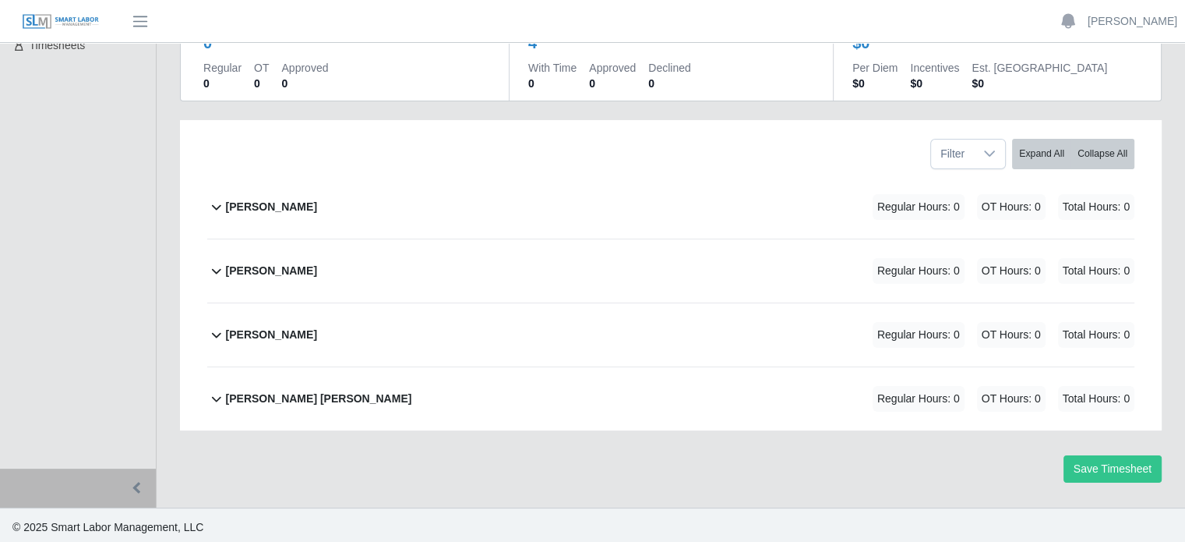
click at [340, 209] on div "[PERSON_NAME] Regular Hours: 0 OT Hours: 0 Total Hours: 0" at bounding box center [680, 206] width 909 height 63
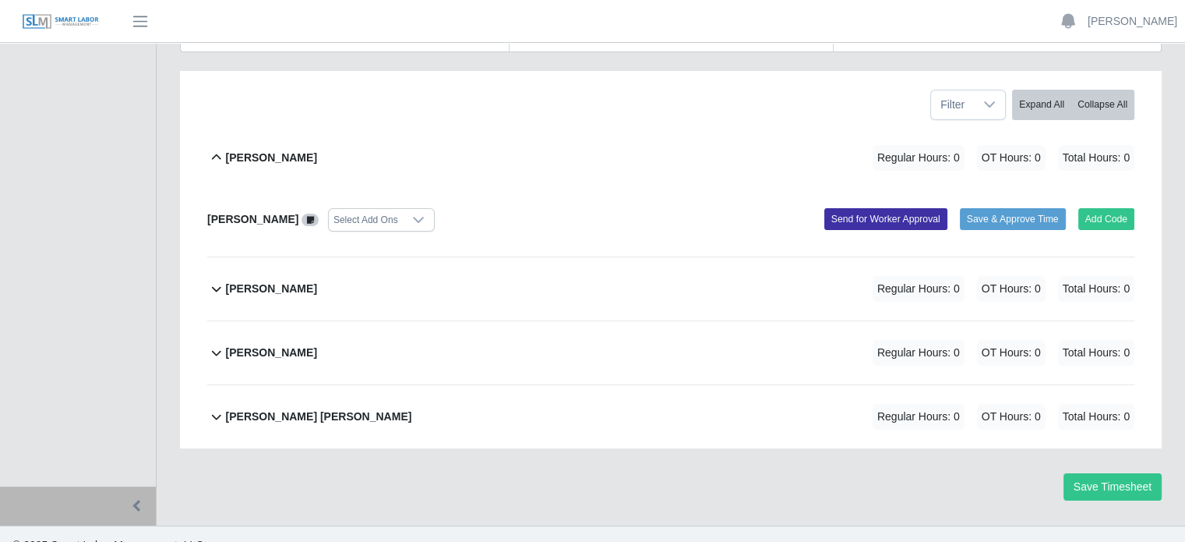
scroll to position [223, 0]
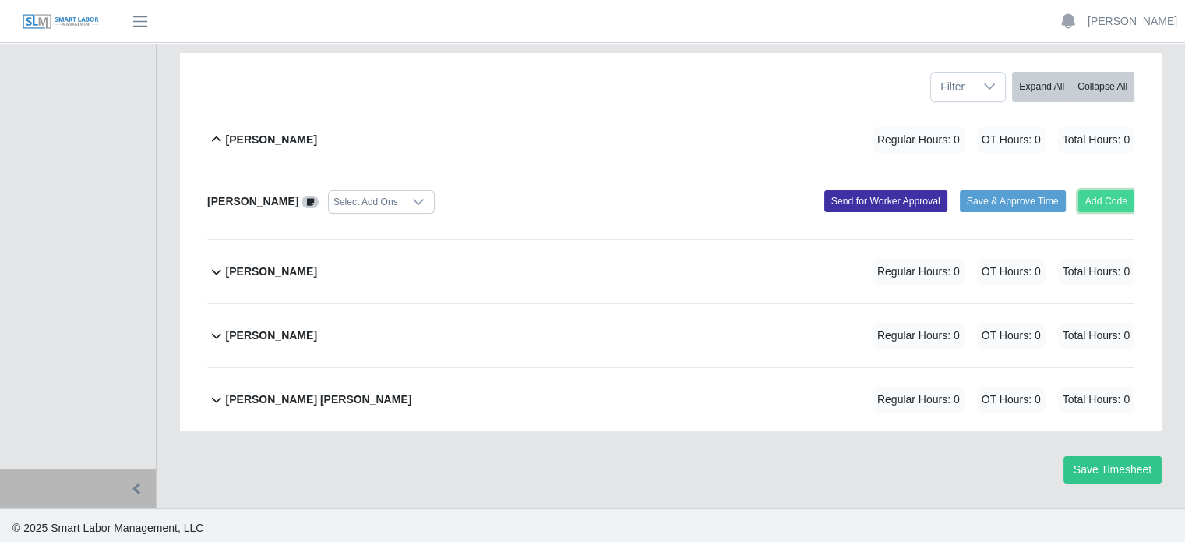
click at [1099, 196] on button "Add Code" at bounding box center [1107, 201] width 57 height 22
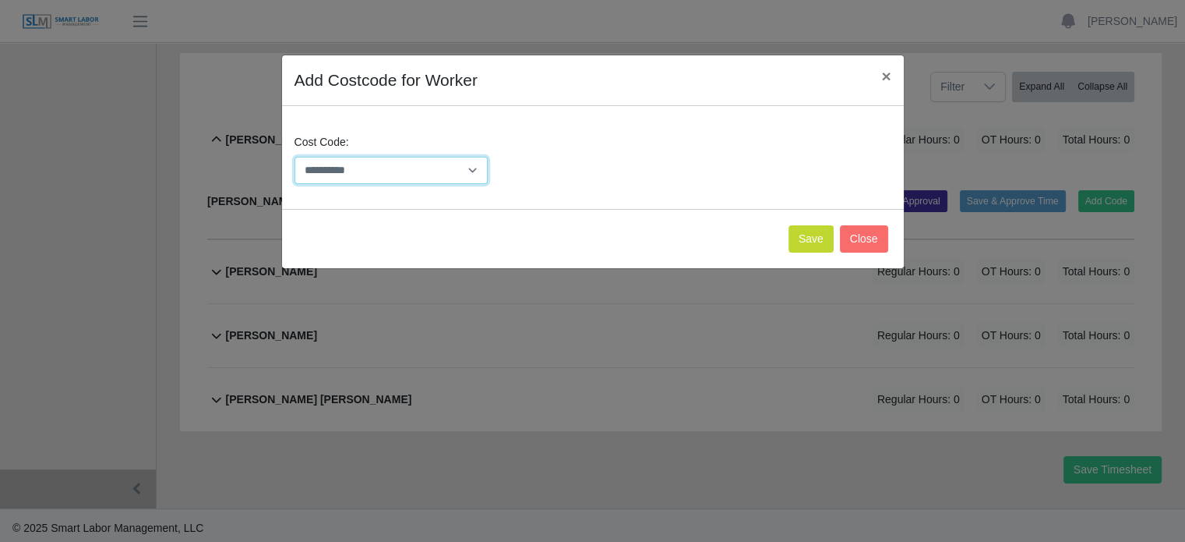
click at [425, 175] on select "**********" at bounding box center [392, 170] width 194 height 27
select select "**********"
click at [295, 157] on select "**********" at bounding box center [392, 170] width 194 height 27
click at [808, 242] on button "Save" at bounding box center [811, 238] width 45 height 27
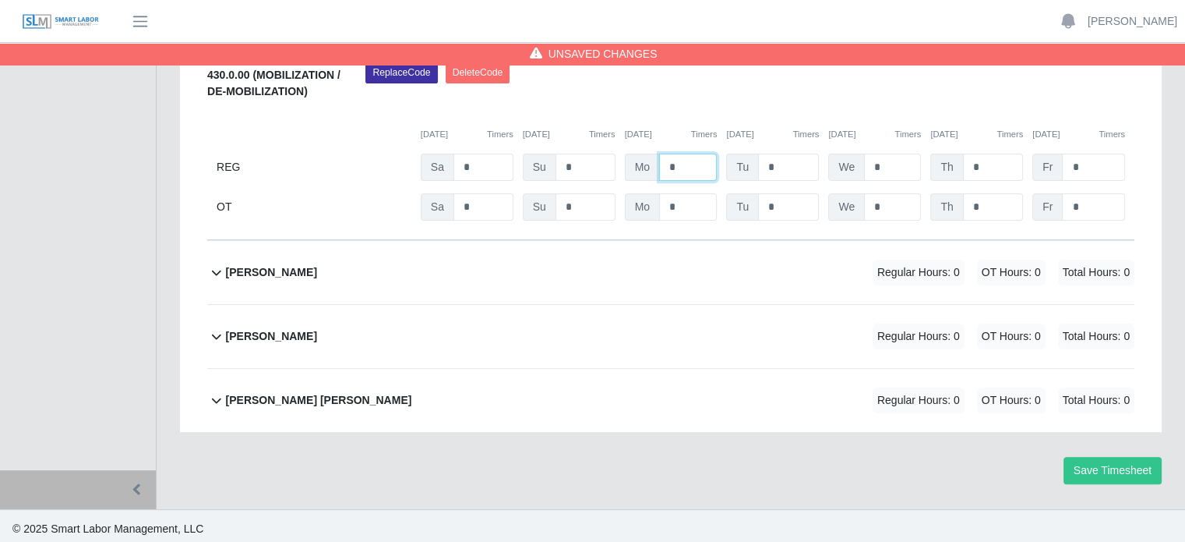
drag, startPoint x: 686, startPoint y: 166, endPoint x: 661, endPoint y: 164, distance: 25.0
click at [661, 164] on input "*" at bounding box center [688, 167] width 58 height 27
type input "*"
drag, startPoint x: 793, startPoint y: 170, endPoint x: 736, endPoint y: 159, distance: 57.9
click at [736, 159] on div "Tu *" at bounding box center [772, 167] width 93 height 27
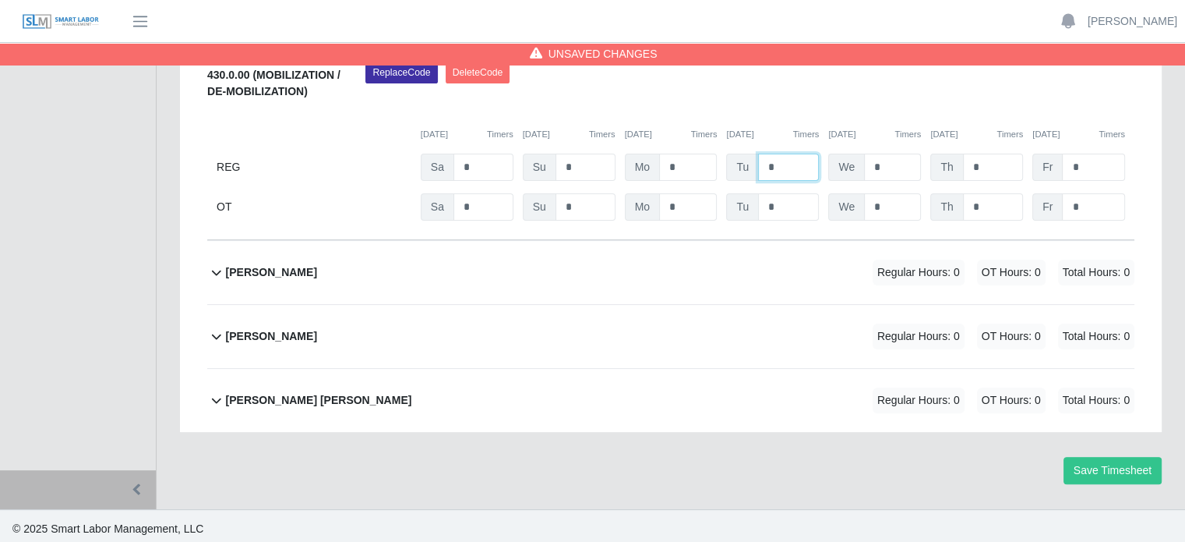
type input "*"
drag, startPoint x: 874, startPoint y: 164, endPoint x: 857, endPoint y: 164, distance: 17.2
click at [845, 164] on div "We *" at bounding box center [874, 167] width 93 height 27
type input "*"
drag, startPoint x: 994, startPoint y: 168, endPoint x: 957, endPoint y: 165, distance: 37.5
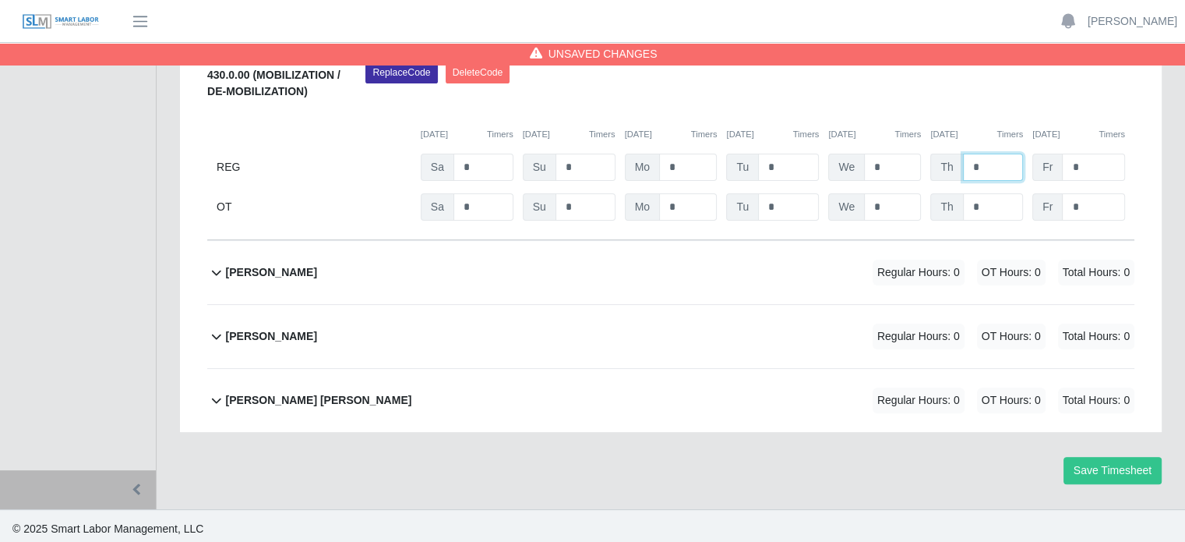
click at [957, 165] on div "Th *" at bounding box center [976, 167] width 93 height 27
click at [302, 270] on b "[PERSON_NAME]" at bounding box center [271, 272] width 91 height 16
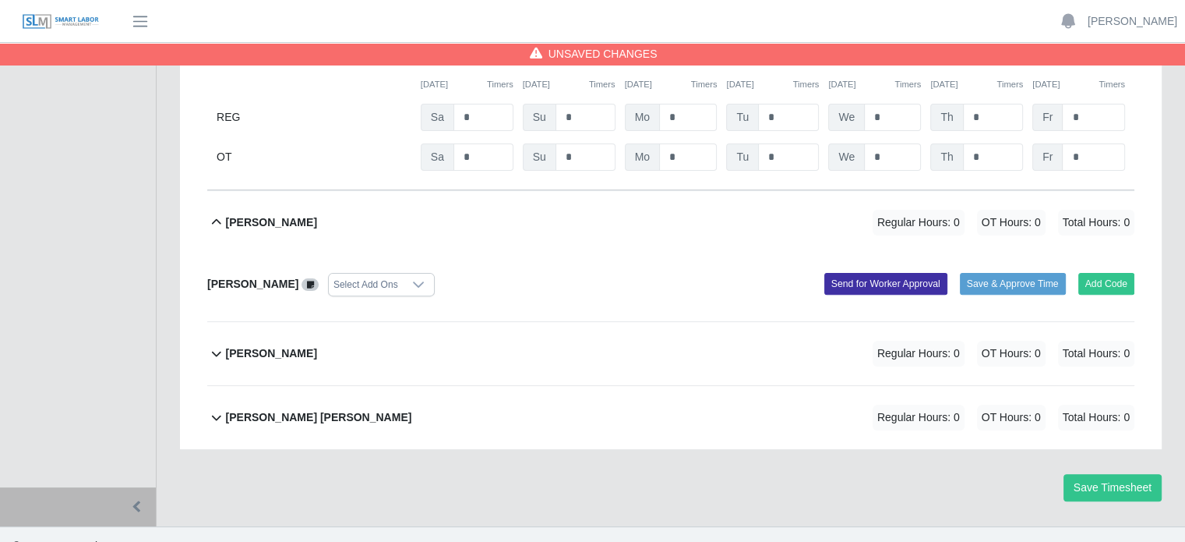
scroll to position [468, 0]
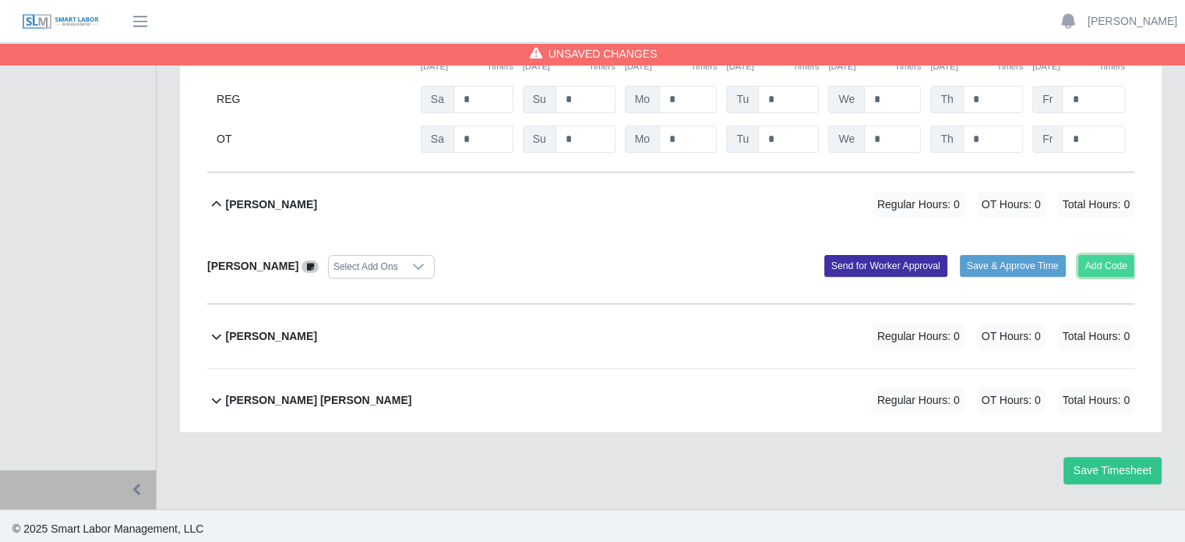
click at [1122, 265] on button "Add Code" at bounding box center [1107, 266] width 57 height 22
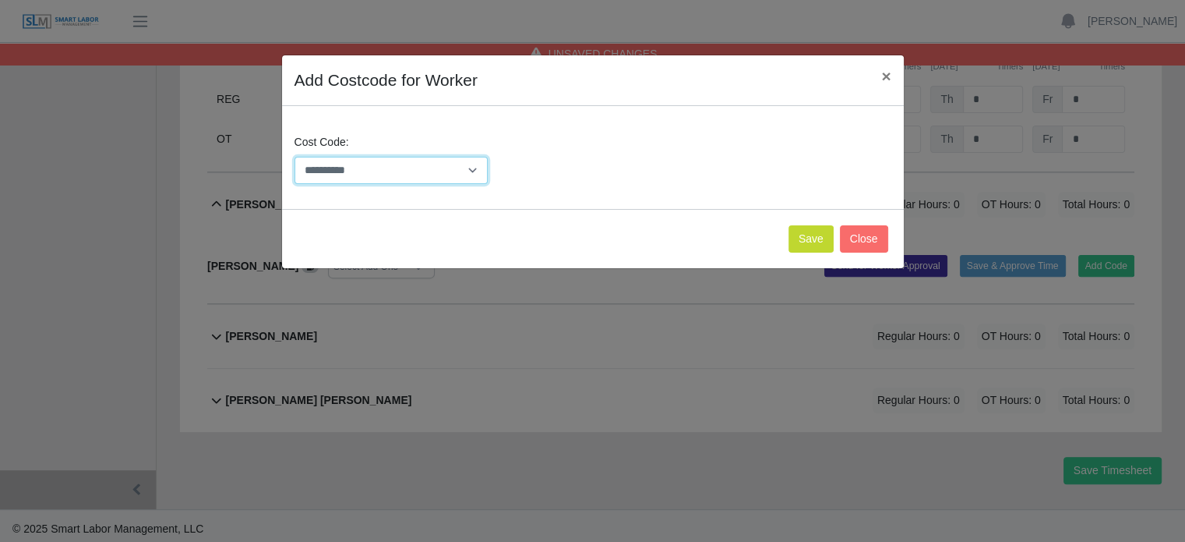
click at [393, 175] on select "**********" at bounding box center [392, 170] width 194 height 27
select select "**********"
click at [295, 157] on select "**********" at bounding box center [392, 170] width 194 height 27
click at [817, 239] on button "Save" at bounding box center [811, 238] width 45 height 27
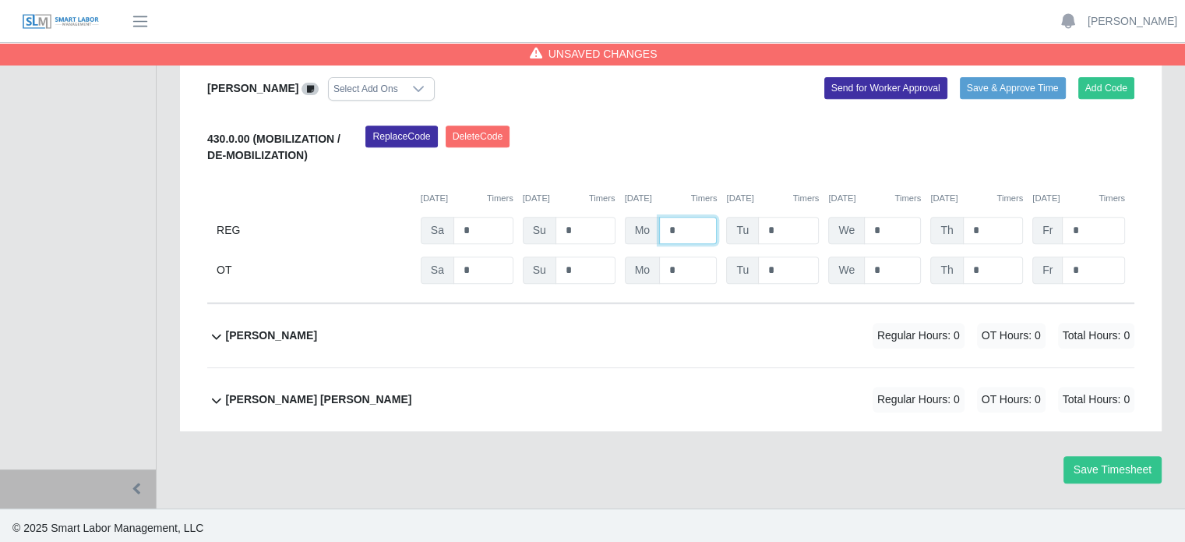
drag, startPoint x: 664, startPoint y: 227, endPoint x: 646, endPoint y: 227, distance: 17.9
type input "*"
drag, startPoint x: 789, startPoint y: 228, endPoint x: 773, endPoint y: 228, distance: 15.6
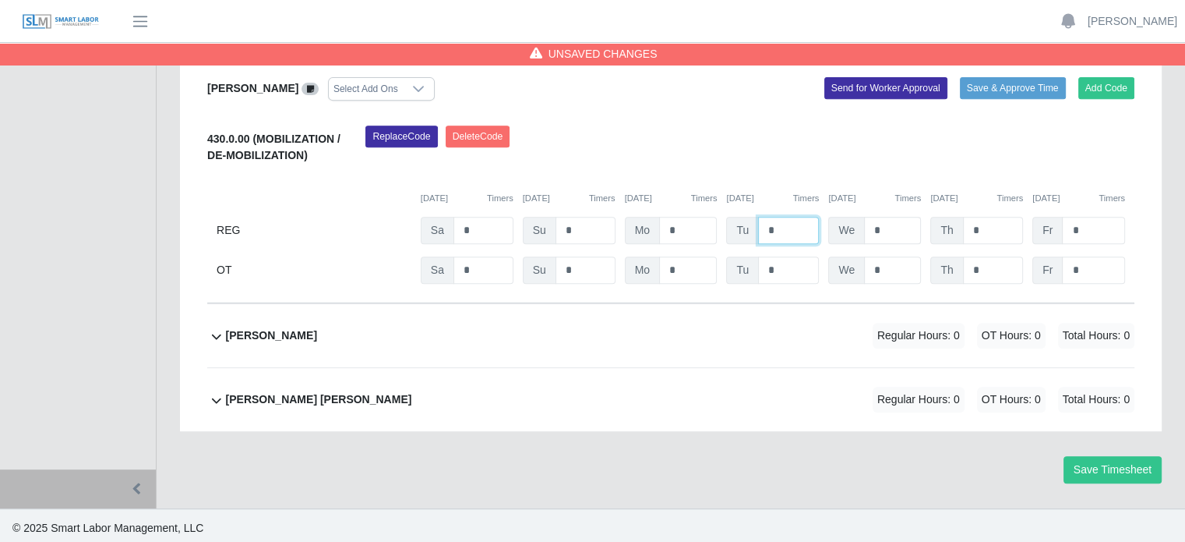
type input "*"
click at [293, 336] on b "[PERSON_NAME]" at bounding box center [271, 335] width 91 height 16
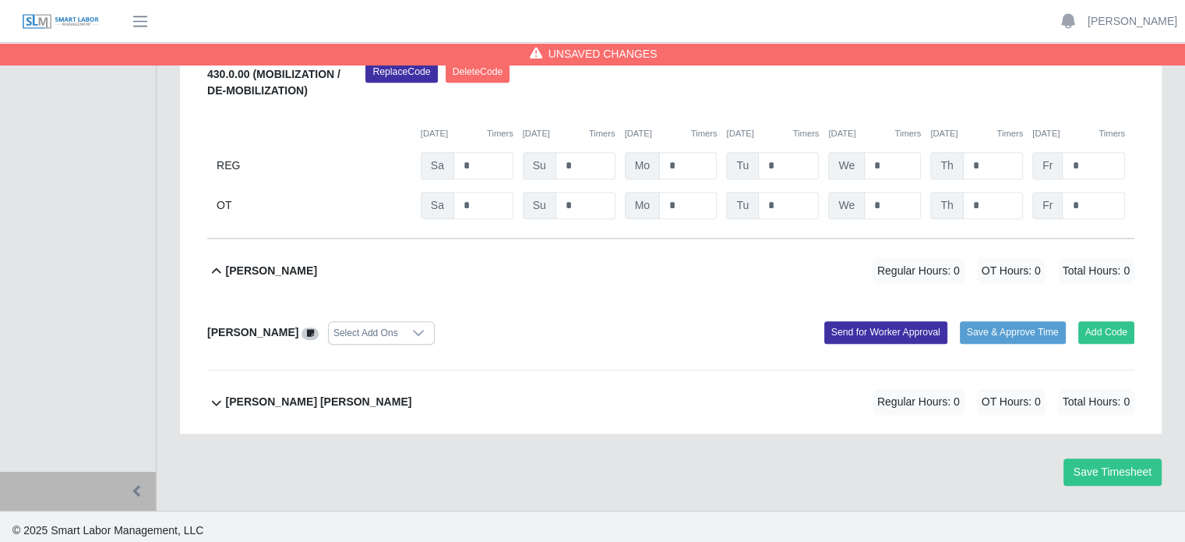
scroll to position [712, 0]
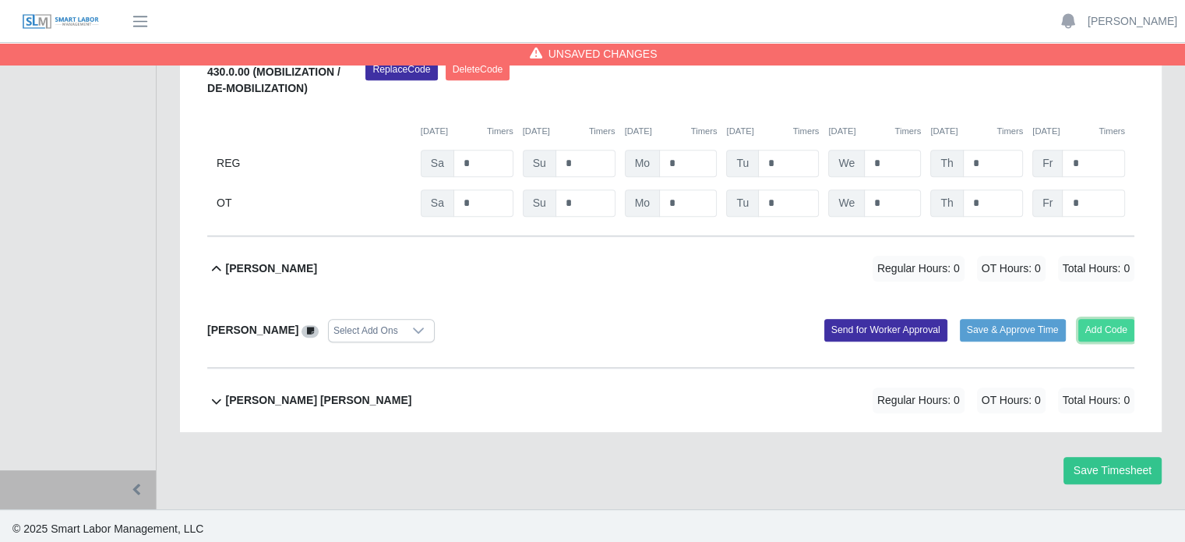
click at [1096, 331] on button "Add Code" at bounding box center [1107, 330] width 57 height 22
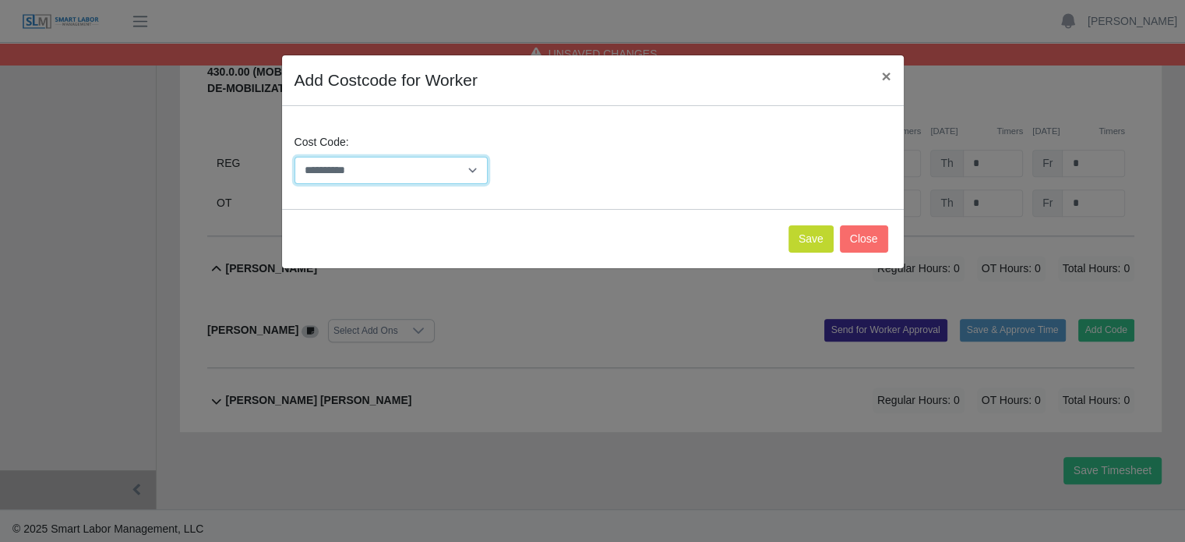
click at [388, 165] on select "**********" at bounding box center [392, 170] width 194 height 27
select select "**********"
click at [295, 157] on select "**********" at bounding box center [392, 170] width 194 height 27
click at [821, 243] on button "Save" at bounding box center [811, 238] width 45 height 27
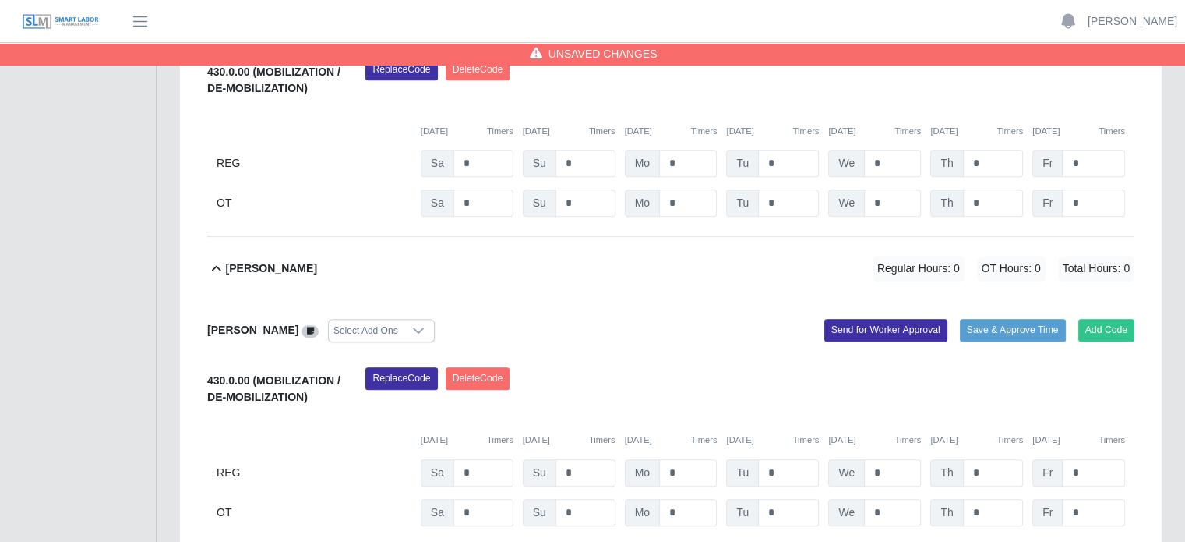
scroll to position [890, 0]
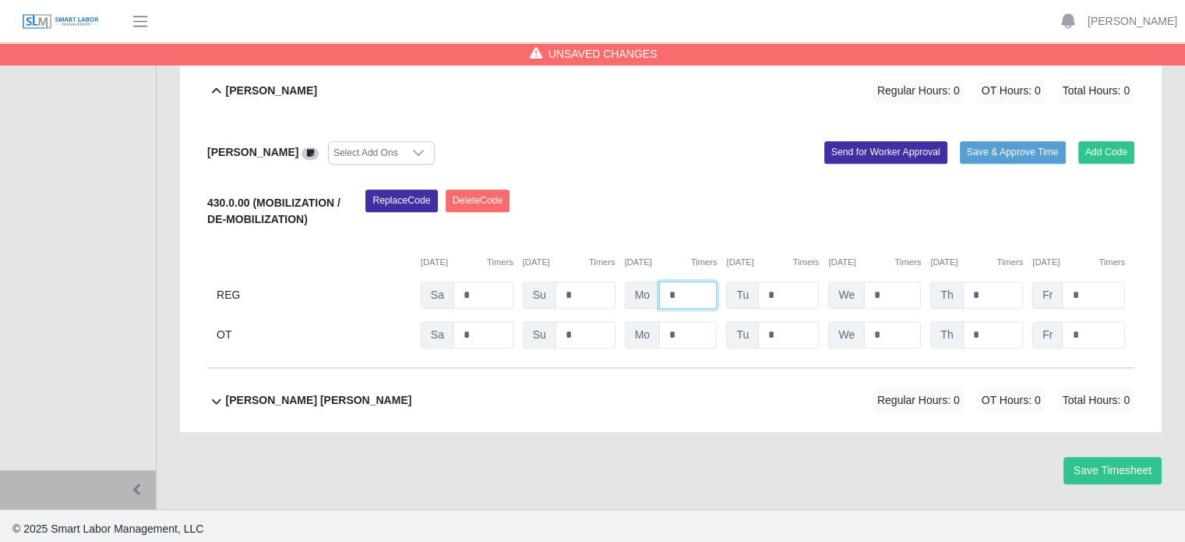
type input "*"
drag, startPoint x: 775, startPoint y: 295, endPoint x: 740, endPoint y: 289, distance: 35.6
type input "*"
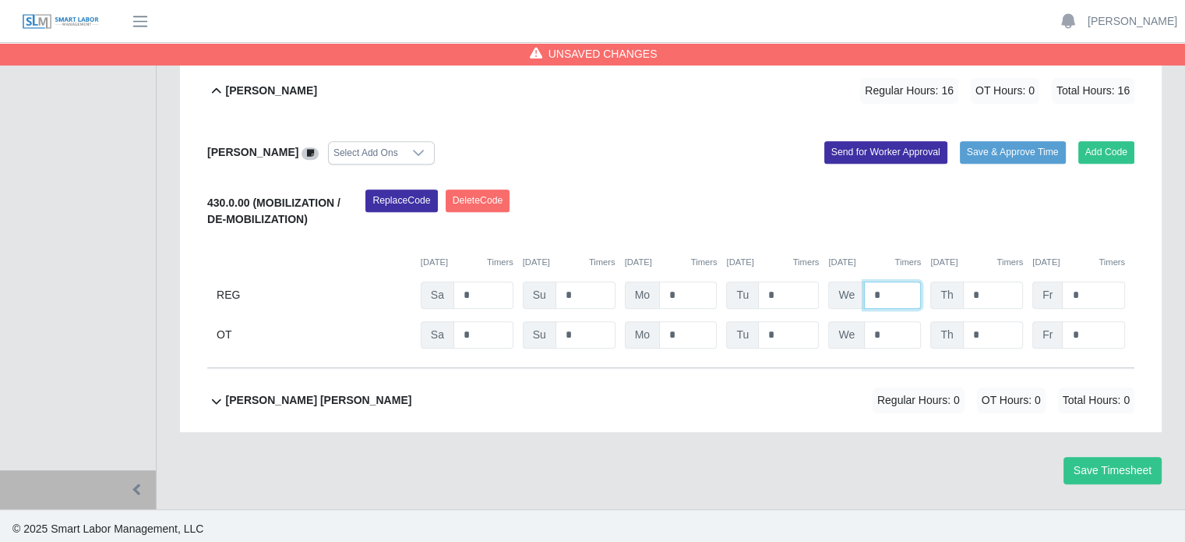
drag, startPoint x: 885, startPoint y: 290, endPoint x: 867, endPoint y: 288, distance: 18.8
type input "*"
click at [336, 400] on b "[PERSON_NAME] [PERSON_NAME]" at bounding box center [319, 400] width 186 height 16
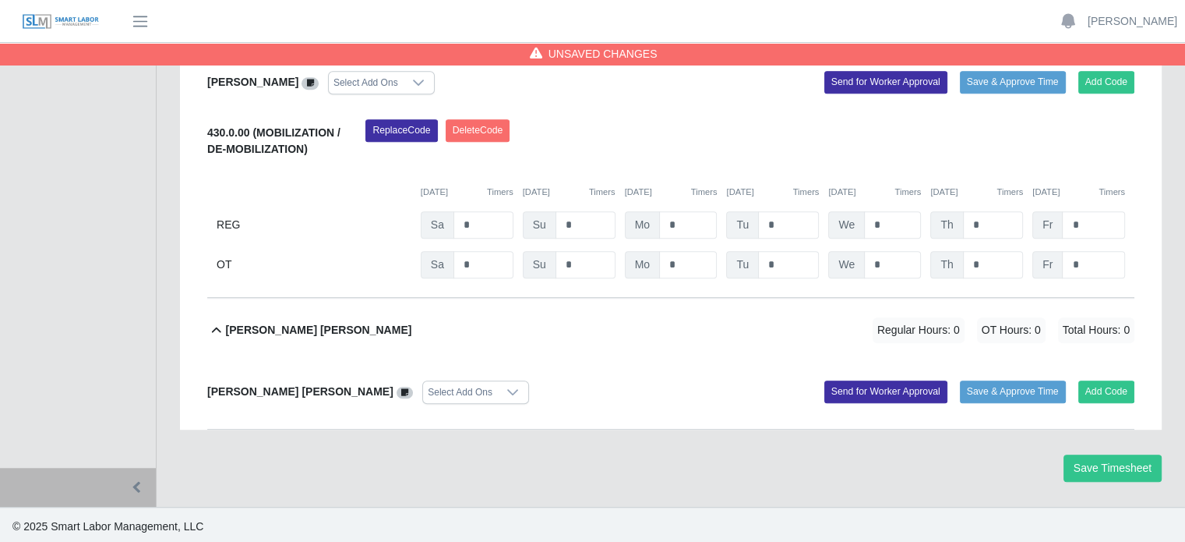
scroll to position [960, 0]
click at [1092, 391] on button "Add Code" at bounding box center [1107, 391] width 57 height 22
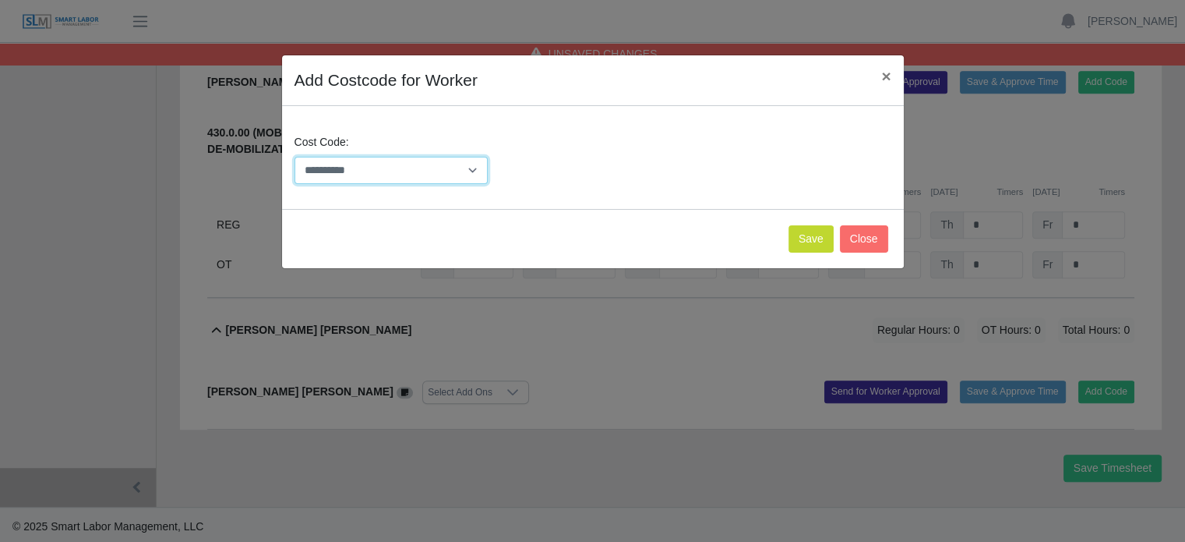
click at [349, 174] on select "**********" at bounding box center [392, 170] width 194 height 27
select select "**********"
click at [295, 157] on select "**********" at bounding box center [392, 170] width 194 height 27
click at [801, 231] on button "Save" at bounding box center [811, 238] width 45 height 27
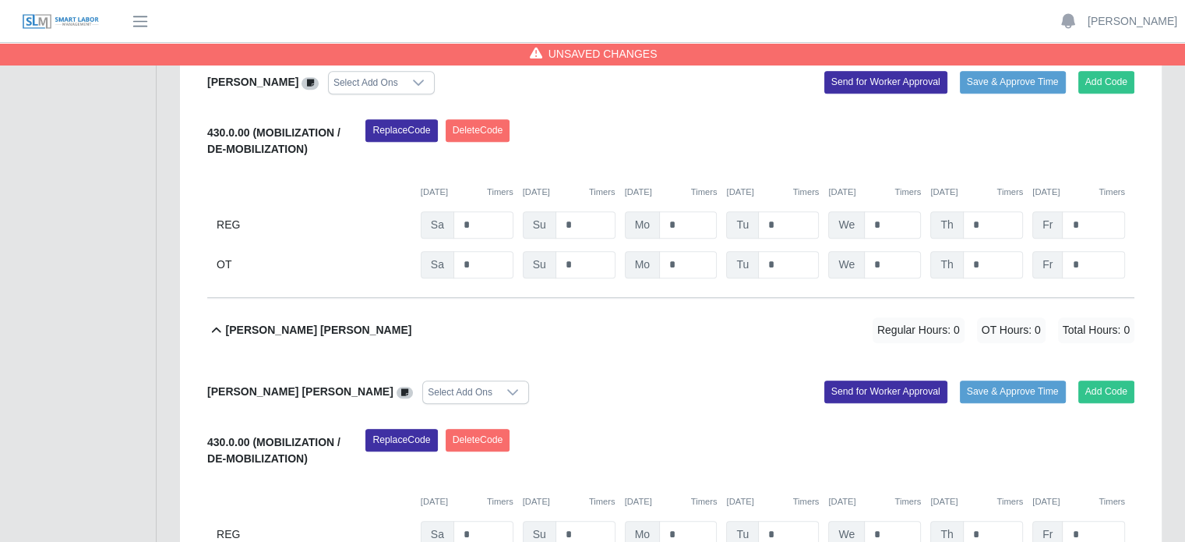
scroll to position [1138, 0]
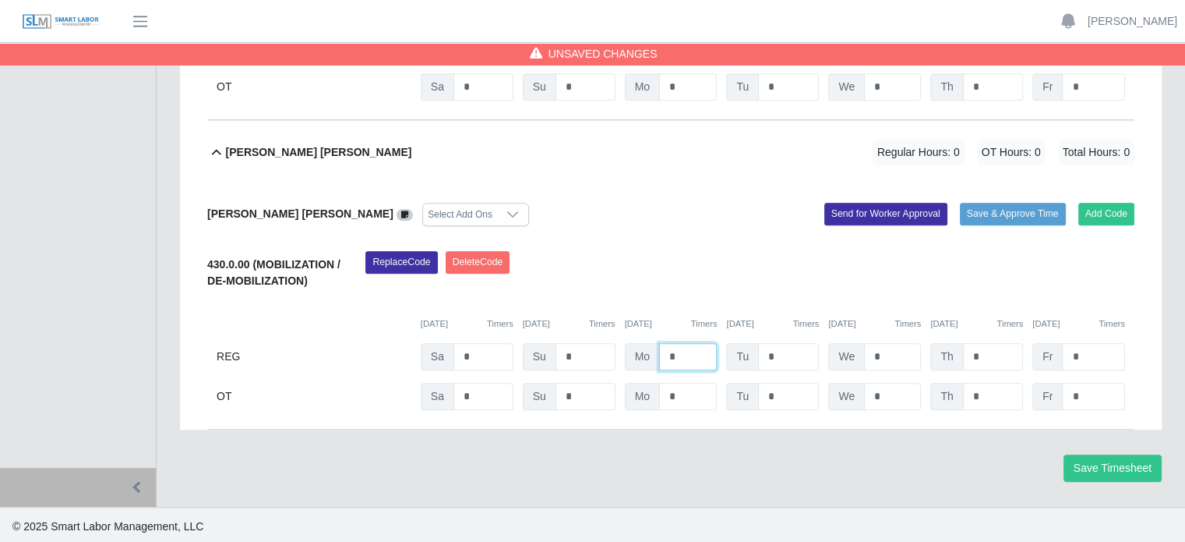
type input "*"
drag, startPoint x: 781, startPoint y: 351, endPoint x: 752, endPoint y: 350, distance: 28.9
type input "*"
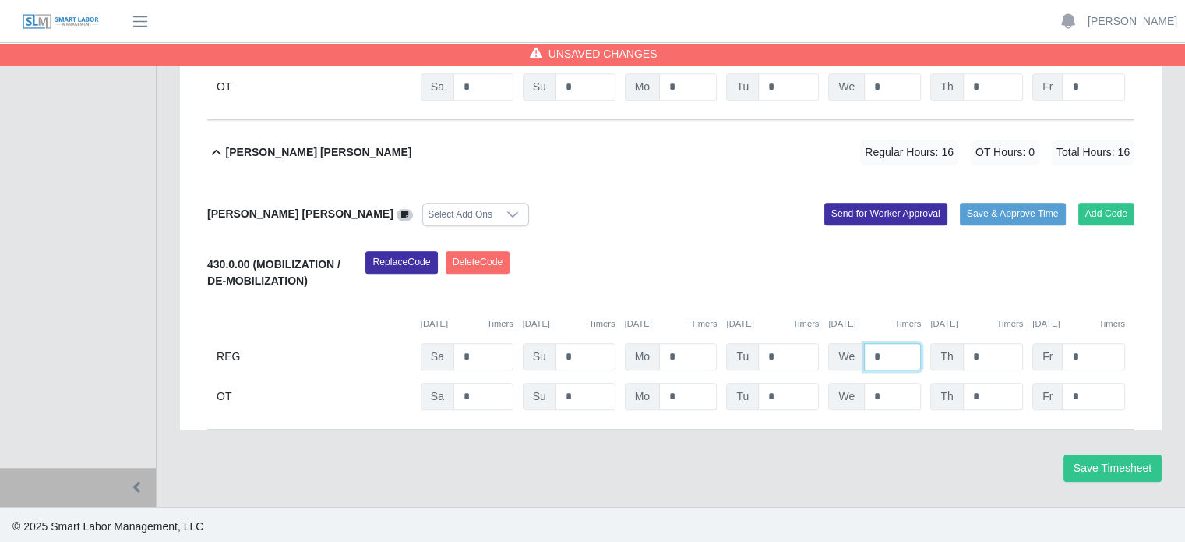
type input "*"
click at [1100, 461] on button "Save Timesheet" at bounding box center [1113, 467] width 98 height 27
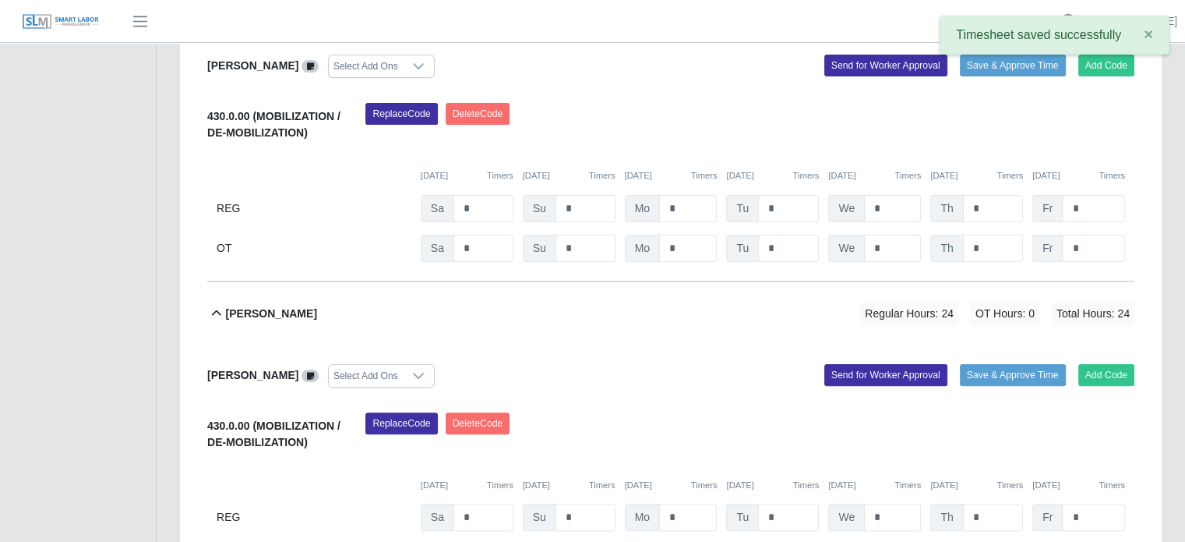
scroll to position [0, 0]
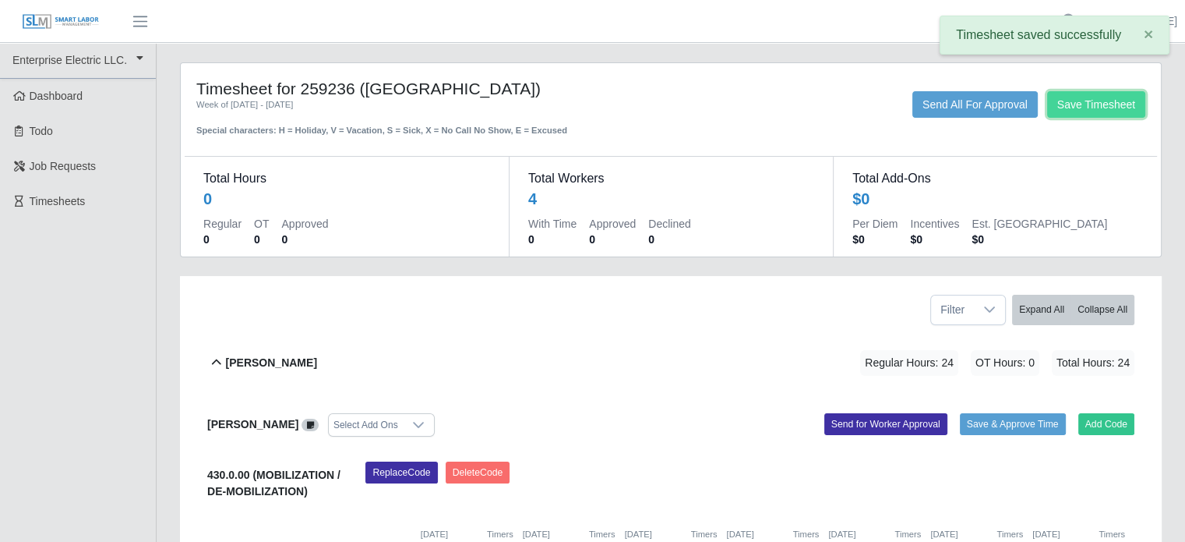
click at [1111, 105] on button "Save Timesheet" at bounding box center [1096, 104] width 98 height 26
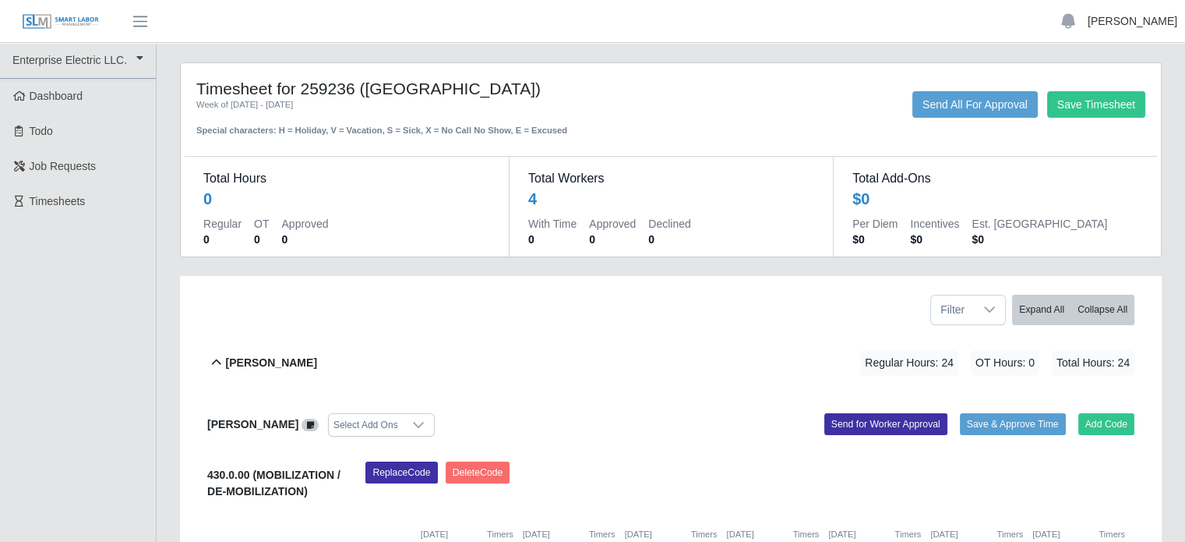
click at [1117, 17] on link "[PERSON_NAME]" at bounding box center [1133, 21] width 90 height 16
